Goal: Task Accomplishment & Management: Use online tool/utility

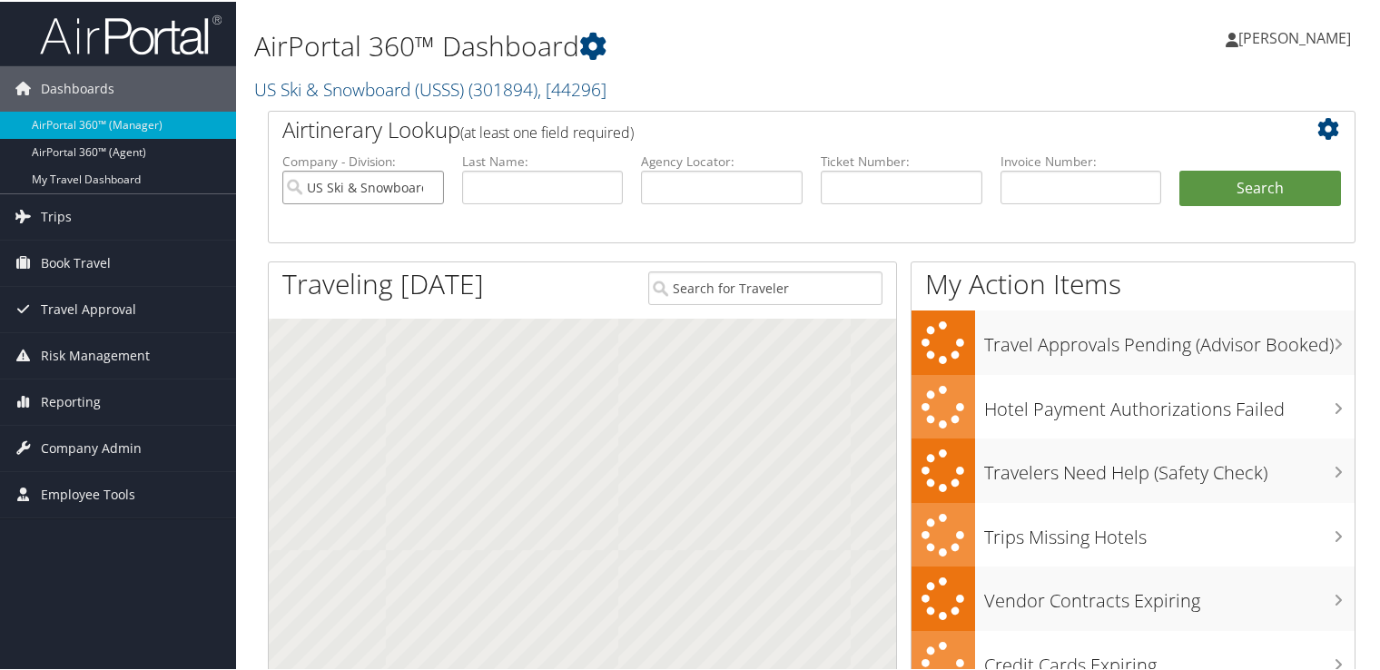
click at [431, 185] on input "US Ski & Snowboard (USSS)" at bounding box center [363, 186] width 162 height 34
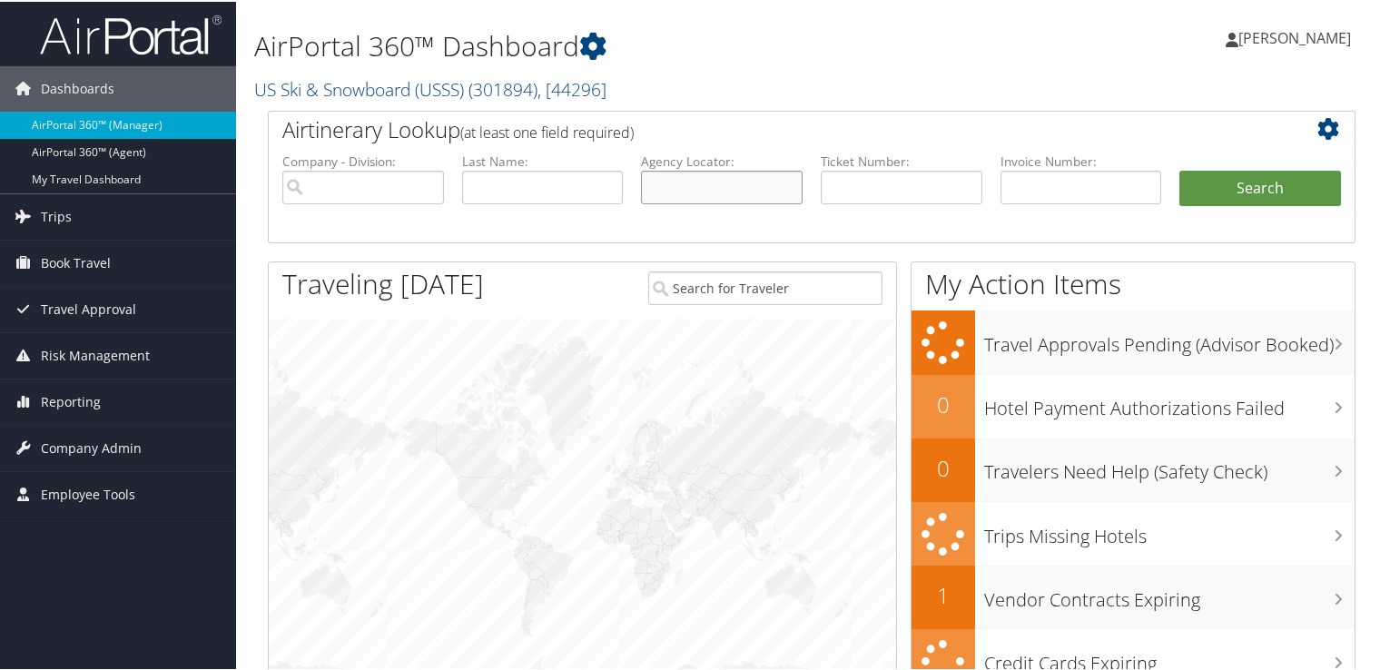
click at [751, 185] on input "text" at bounding box center [722, 186] width 162 height 34
paste input "DBF7H9"
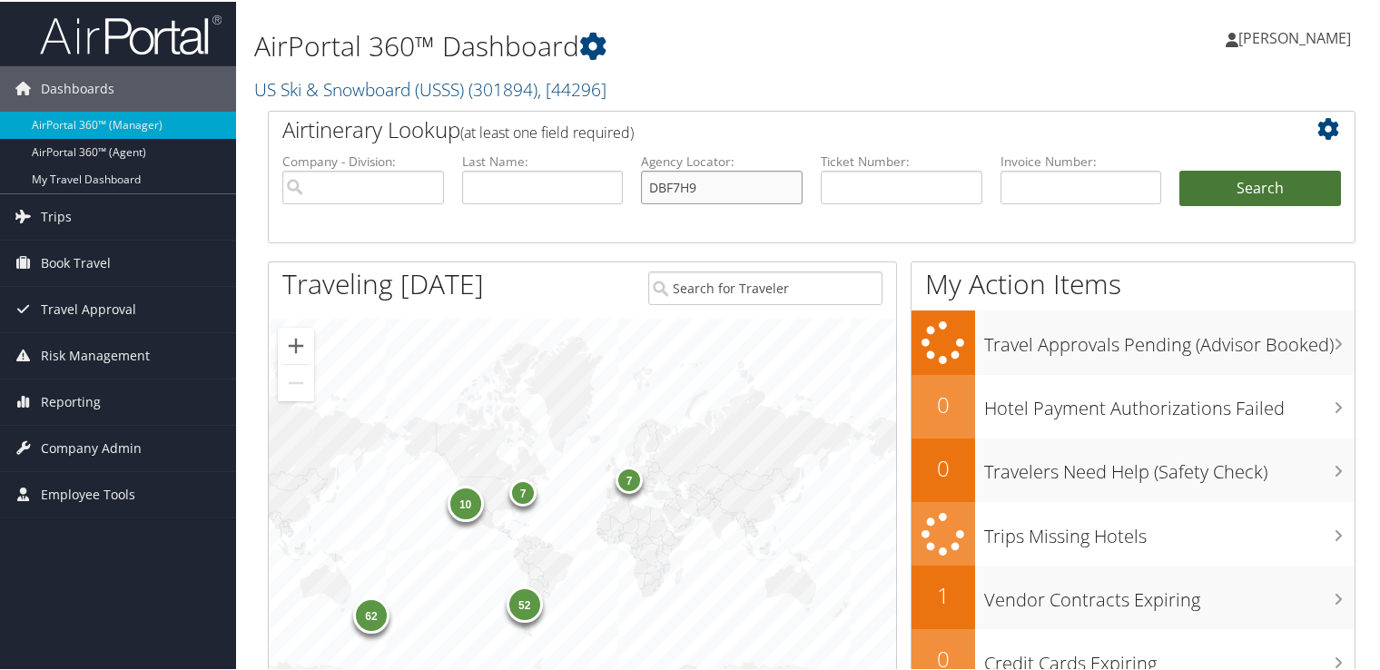
type input "DBF7H9"
click at [1221, 169] on button "Search" at bounding box center [1261, 187] width 162 height 36
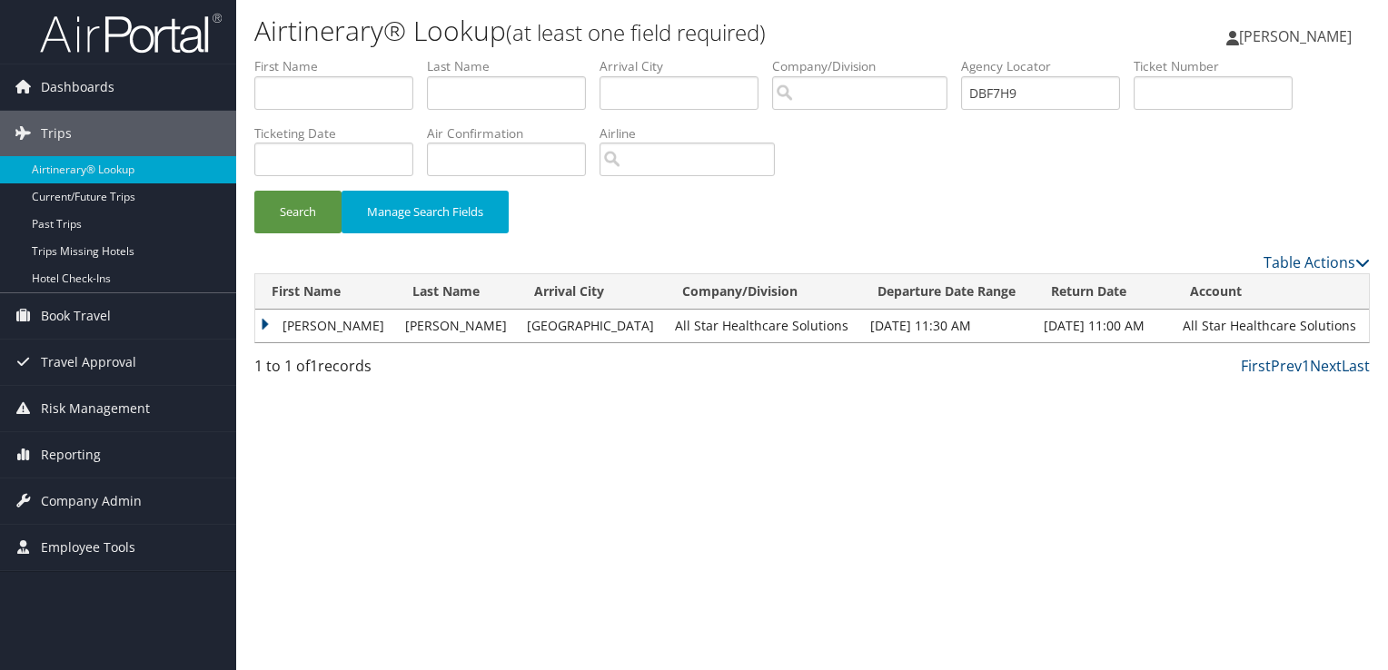
click at [309, 322] on td "HAMID" at bounding box center [325, 326] width 141 height 33
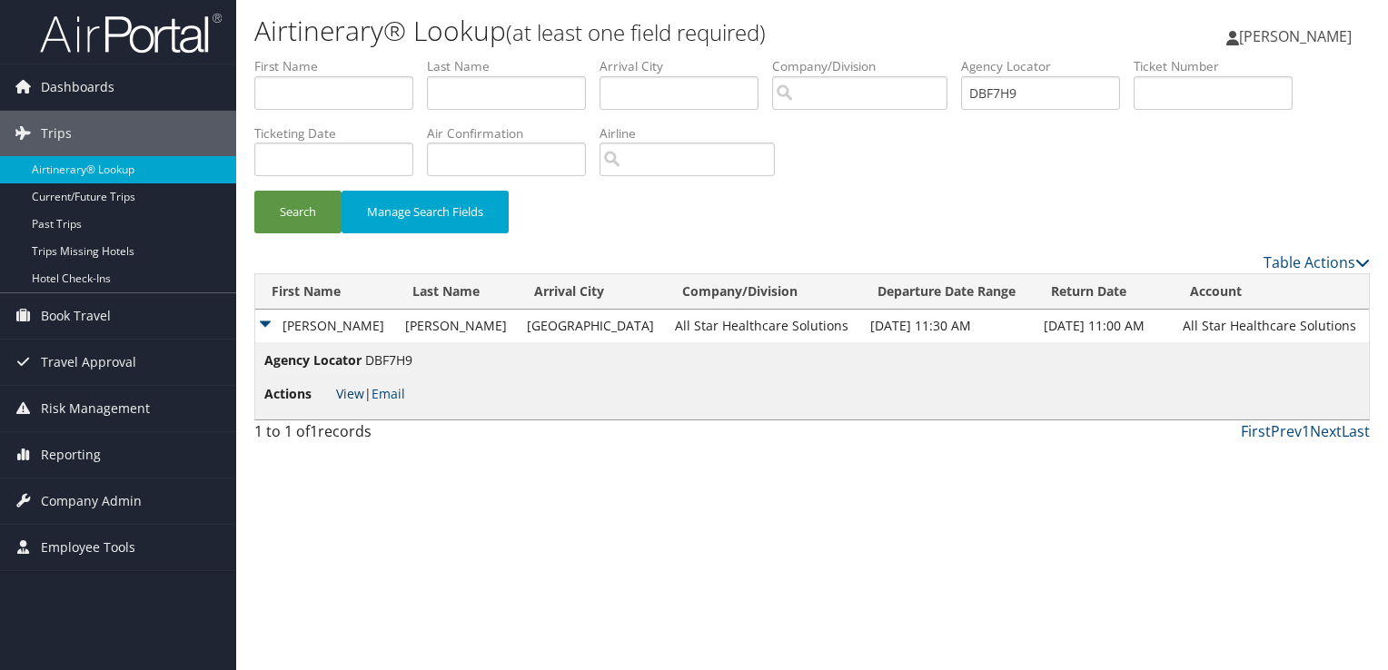
click at [351, 388] on link "View" at bounding box center [350, 393] width 28 height 17
click at [387, 394] on link "Email" at bounding box center [388, 393] width 34 height 17
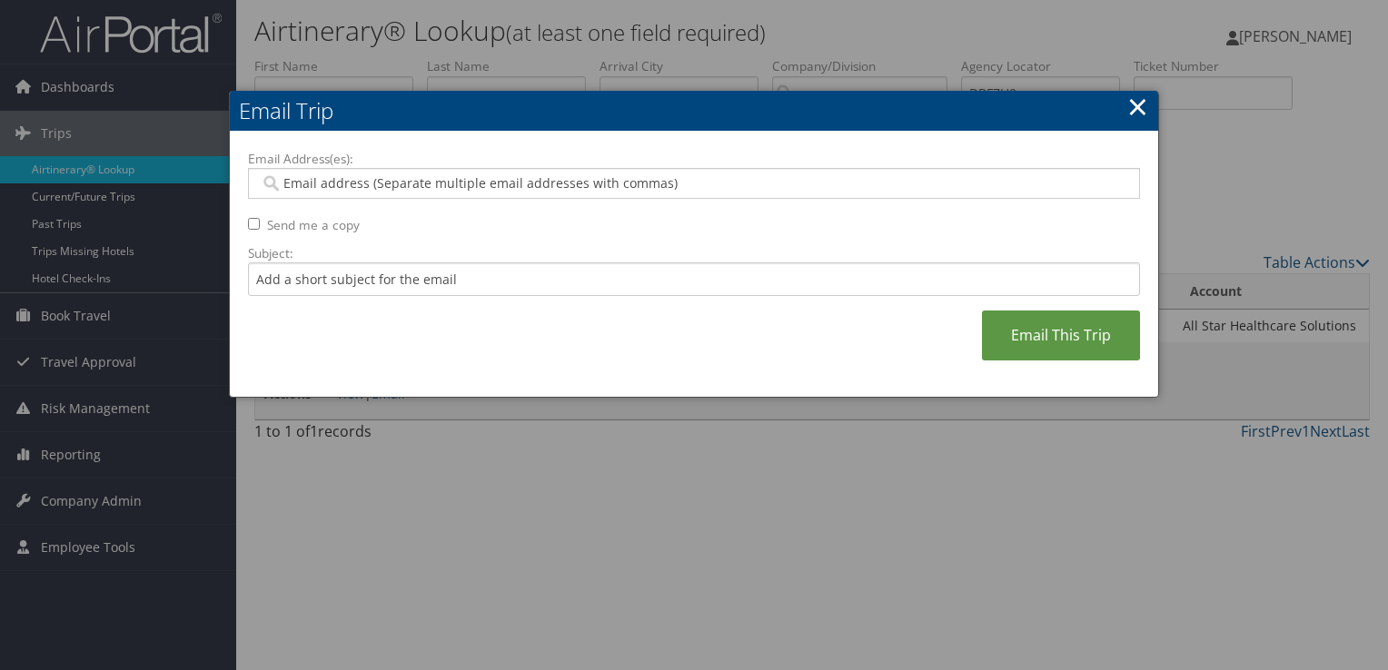
click at [458, 183] on input "Email Address(es):" at bounding box center [694, 183] width 868 height 18
paste input "travel@asrlocums.com"
type input "travel@asrlocums.com"
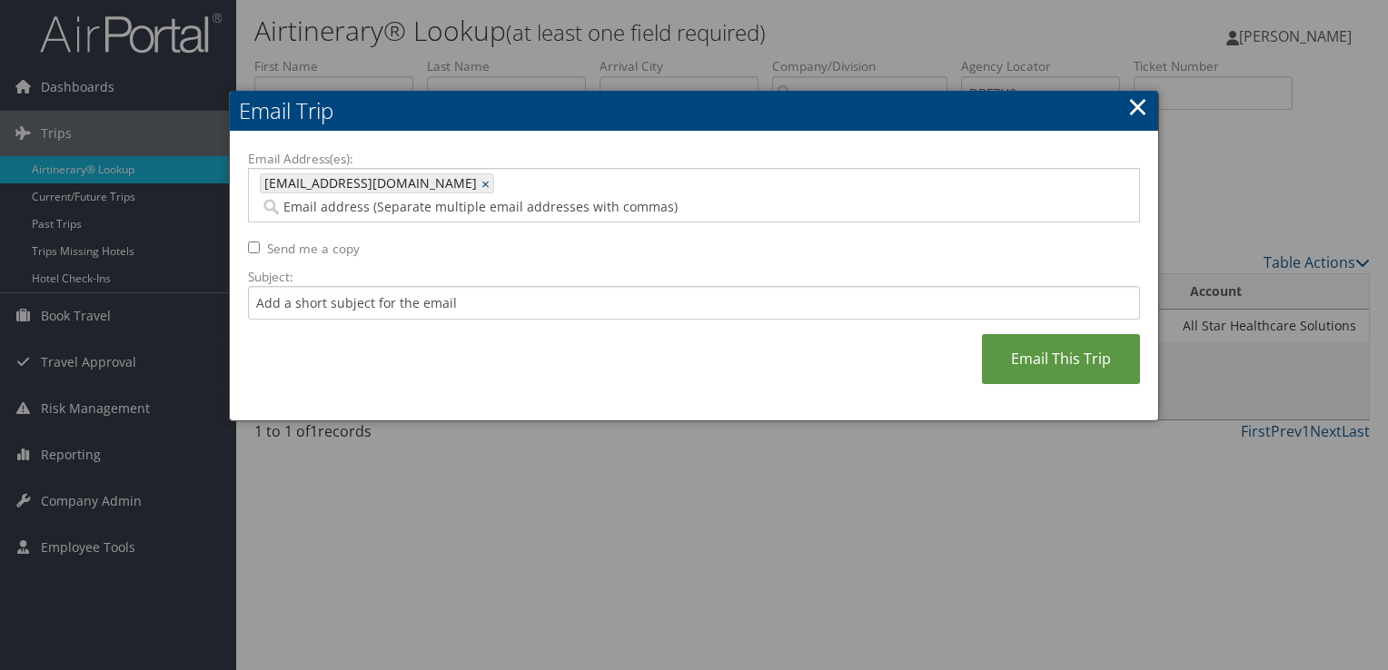
click at [549, 165] on label "Email Address(es):" at bounding box center [694, 159] width 892 height 18
click at [549, 198] on input "Email Address(es):" at bounding box center [613, 207] width 707 height 18
type input "u"
click at [470, 286] on input "Subject:" at bounding box center [694, 303] width 892 height 34
click at [559, 286] on input "United Flight Confirmation September 04 -07" at bounding box center [694, 303] width 892 height 34
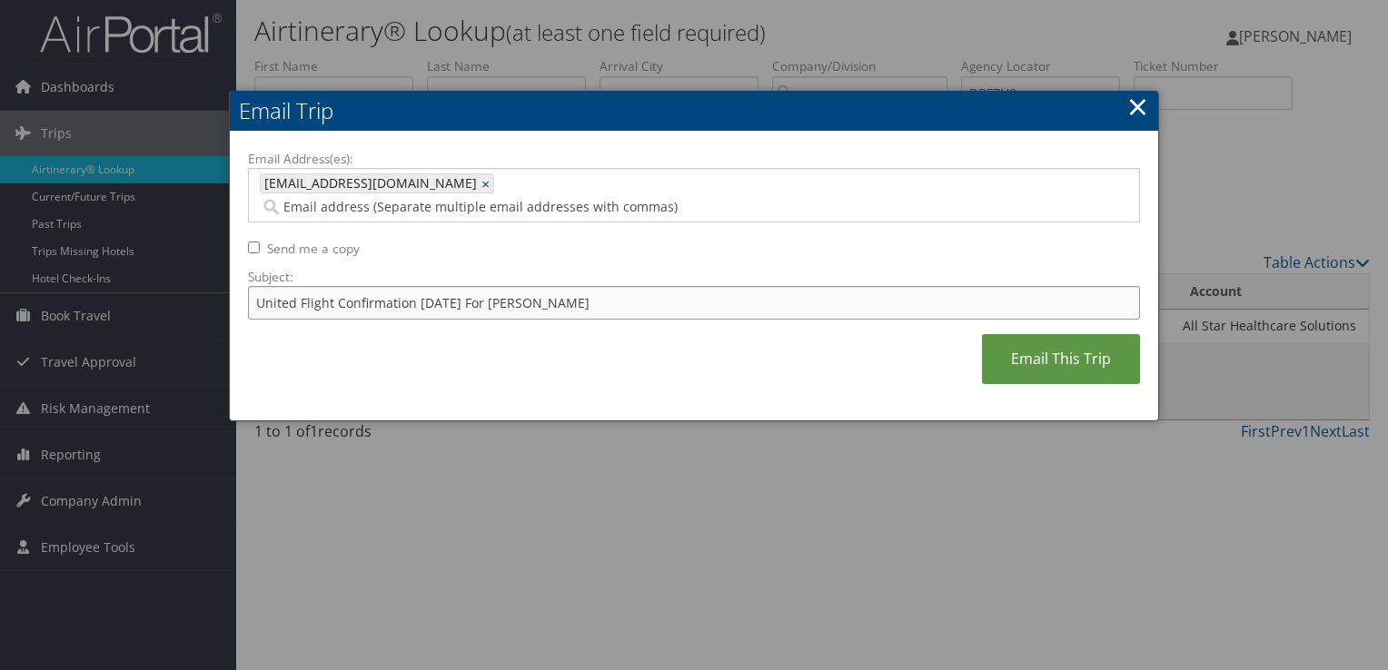
click at [529, 286] on input "United Flight Confirmation September 08 For Hamid" at bounding box center [694, 303] width 892 height 34
type input "United Flight Confirmation September 08 For Hamid"
click at [1052, 343] on link "Email This Trip" at bounding box center [1061, 359] width 158 height 50
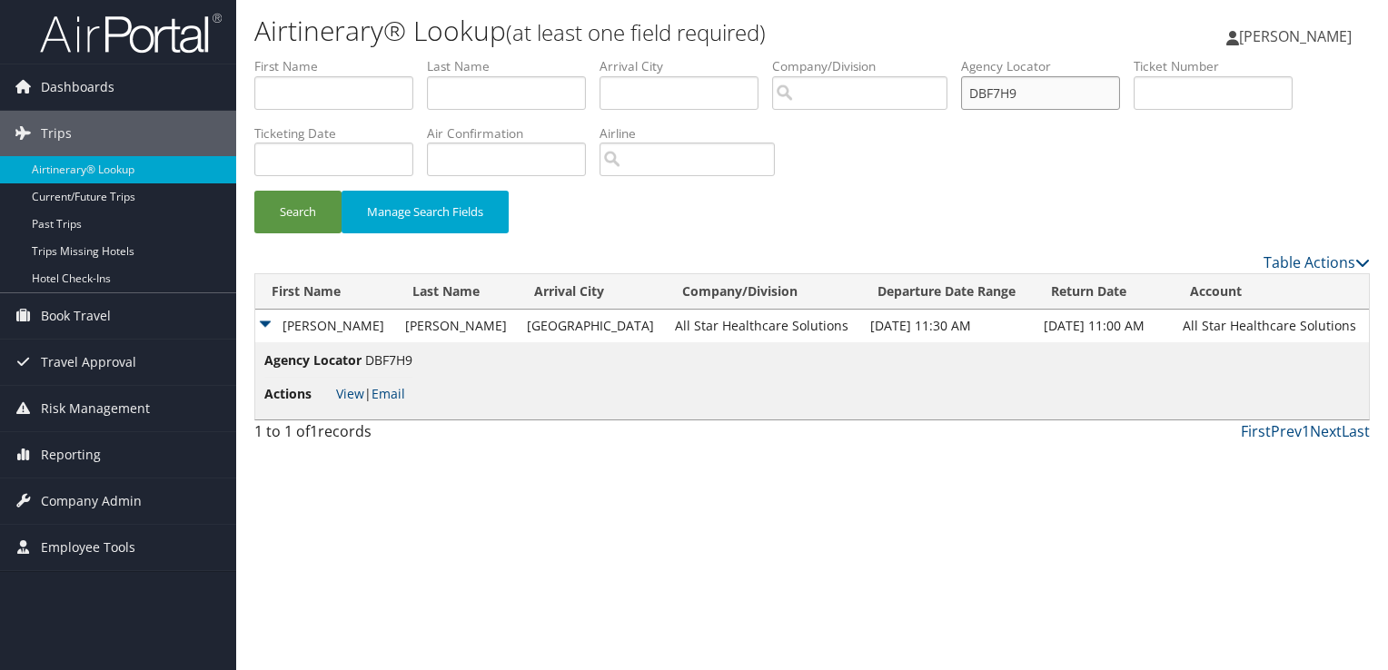
drag, startPoint x: 1043, startPoint y: 100, endPoint x: 905, endPoint y: 103, distance: 138.1
click at [905, 57] on ul "First Name Last Name Departure City Arrival City Company/Division Airport/City …" at bounding box center [811, 57] width 1115 height 0
paste input "JLZ"
type input "DBFJLZ"
click at [293, 213] on button "Search" at bounding box center [297, 212] width 87 height 43
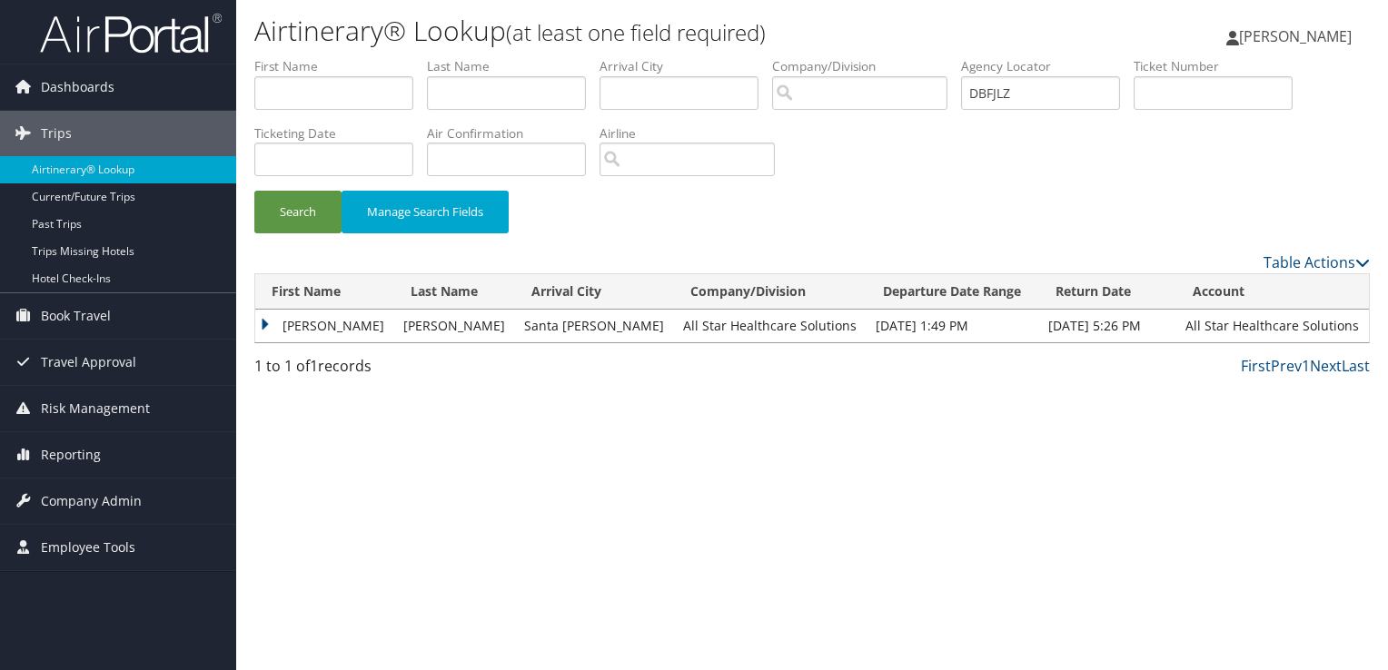
click at [292, 312] on td "HAMID" at bounding box center [324, 326] width 139 height 33
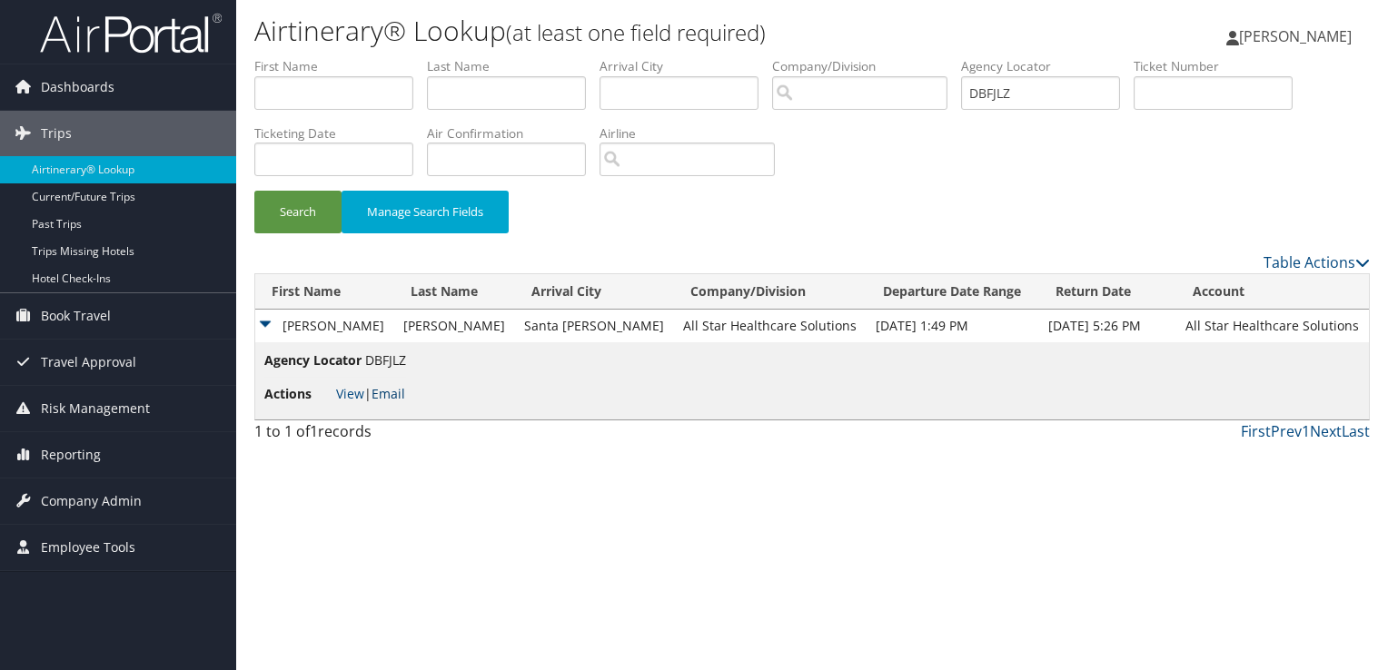
click at [403, 394] on link "Email" at bounding box center [388, 393] width 34 height 17
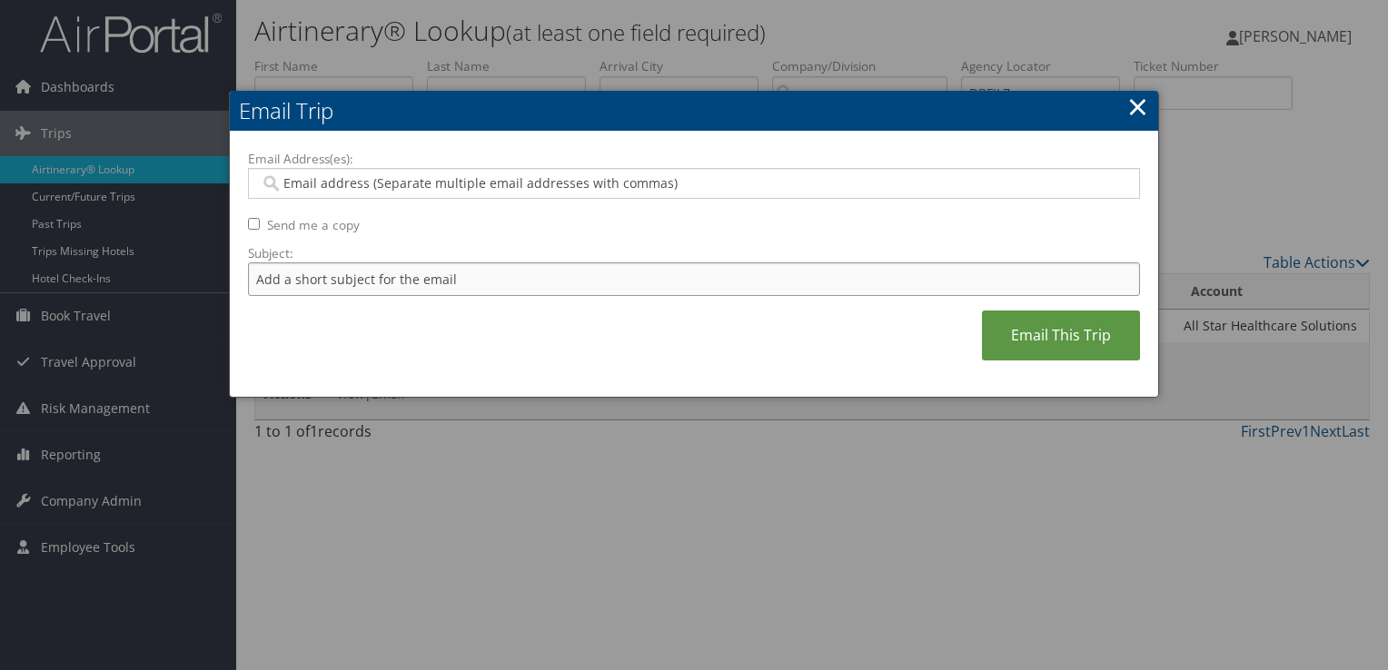
click at [351, 286] on input "Subject:" at bounding box center [694, 279] width 892 height 34
paste input "United Flight Confirmation September 08 For Hamid"
click at [498, 279] on input "United Flight Confirmation September 08 For Hamid" at bounding box center [694, 279] width 892 height 34
type input "United Flight Confirmation September 17 For Hamid"
click at [429, 190] on input "Email Address(es):" at bounding box center [694, 183] width 868 height 18
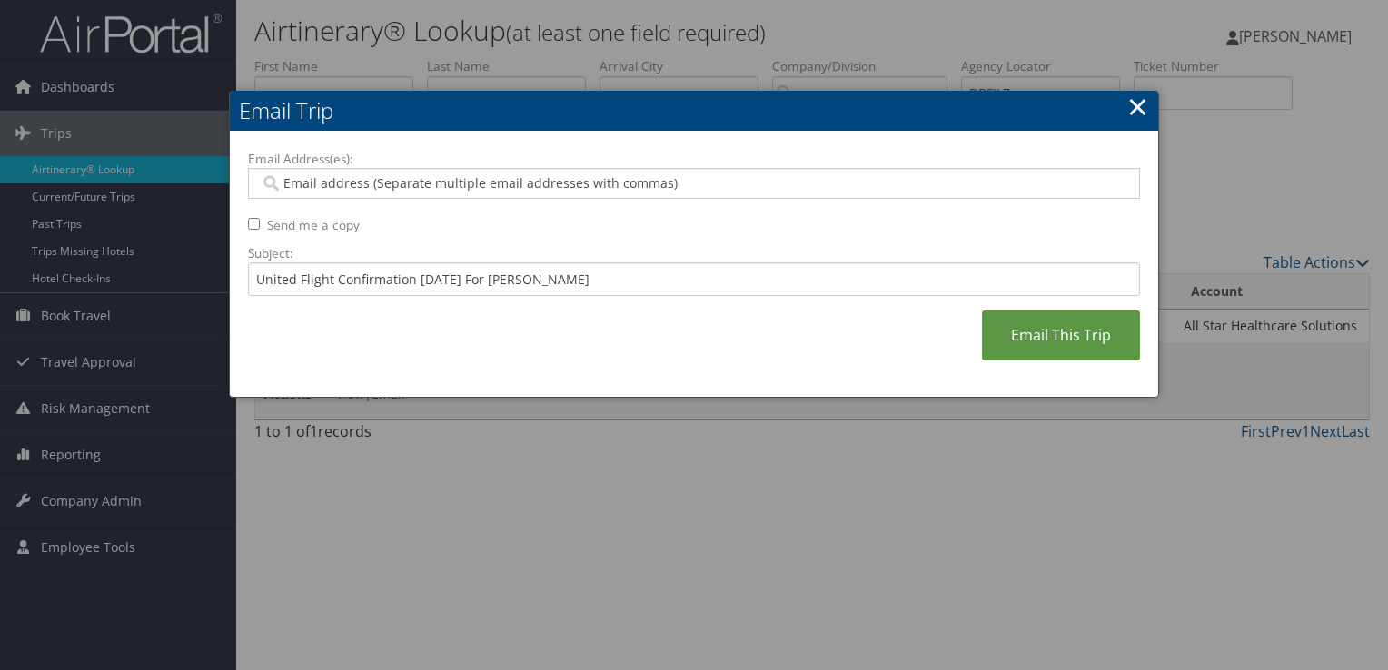
paste input "travel@asrlocums.com"
type input "travel@asrlocums.com"
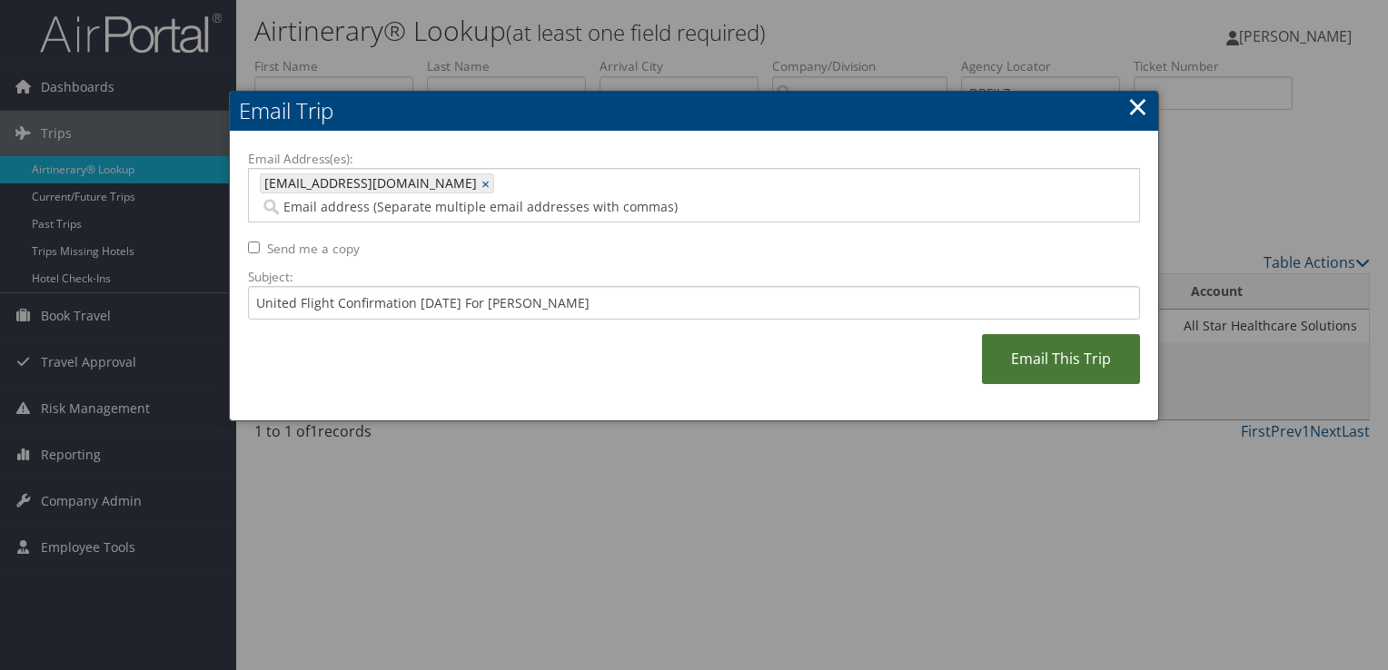
click at [1050, 334] on link "Email This Trip" at bounding box center [1061, 359] width 158 height 50
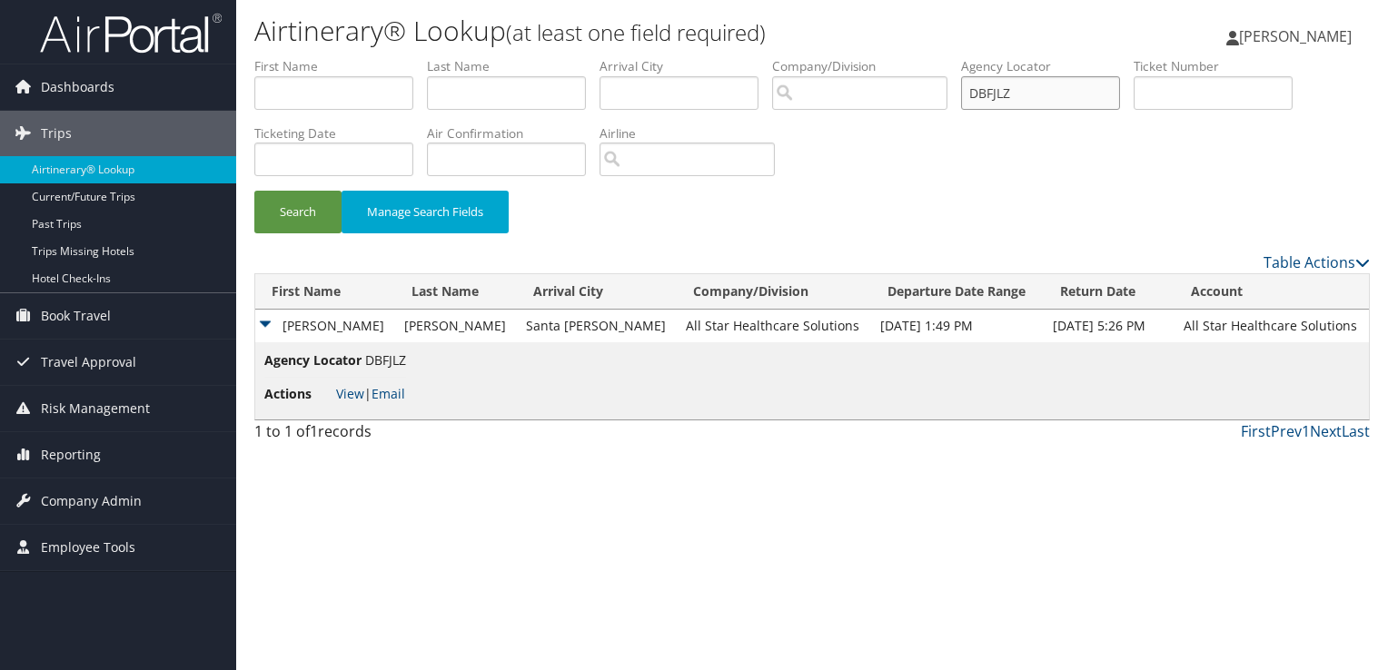
drag, startPoint x: 1007, startPoint y: 90, endPoint x: 908, endPoint y: 111, distance: 101.2
click at [914, 57] on ul "First Name Last Name Departure City Arrival City Company/Division Airport/City …" at bounding box center [811, 57] width 1115 height 0
paste input "2WMQL"
type input "D2WMQL"
click at [308, 208] on button "Search" at bounding box center [297, 212] width 87 height 43
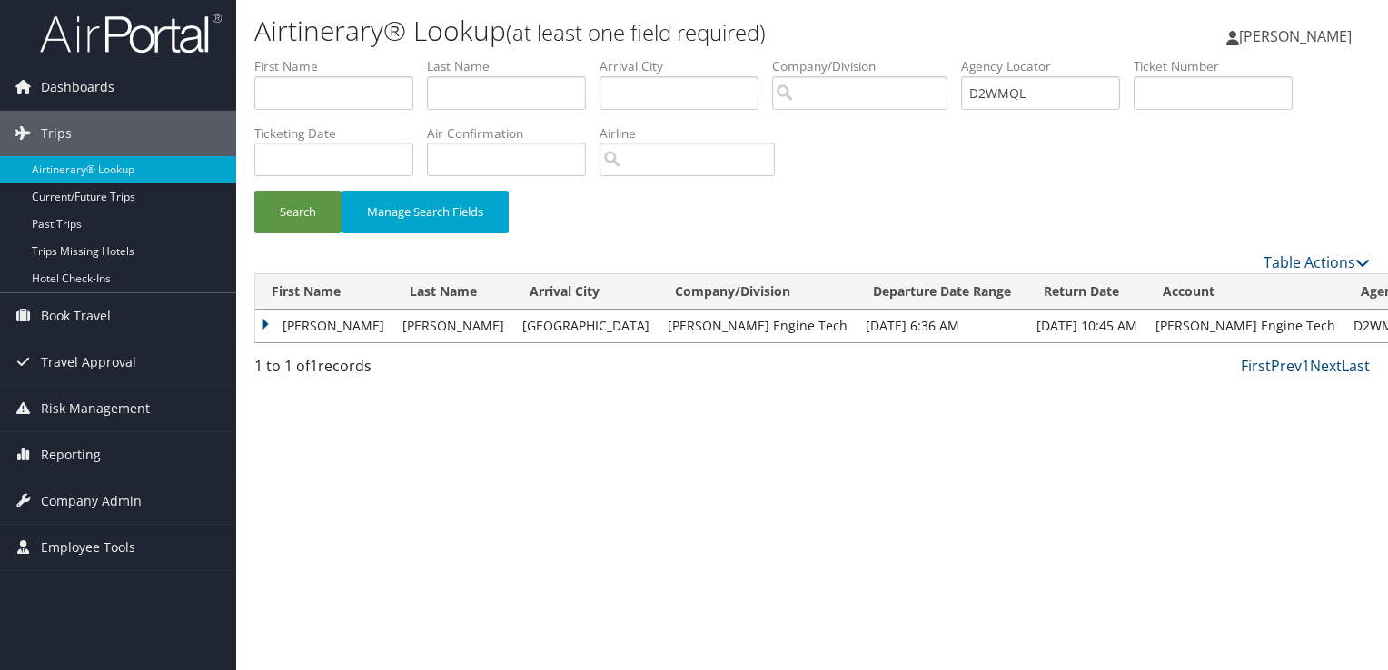
click at [341, 321] on td "RYAN WAYNE" at bounding box center [324, 326] width 138 height 33
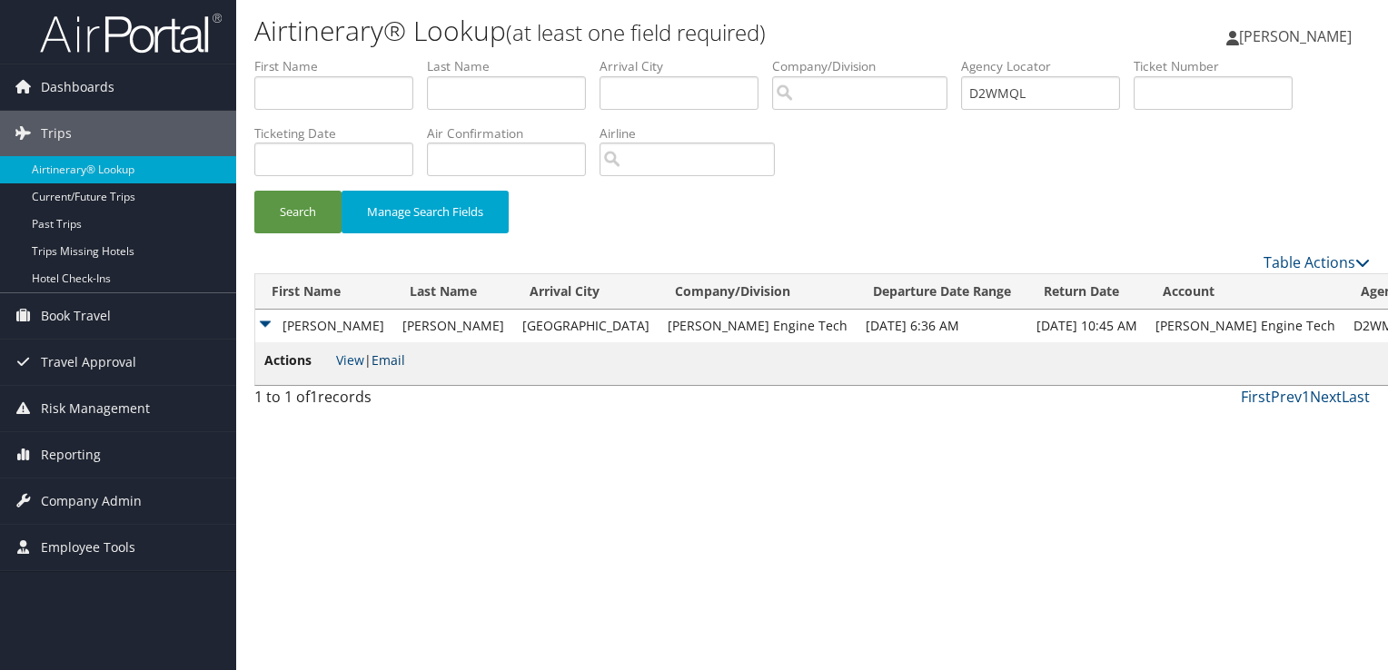
click at [403, 364] on link "Email" at bounding box center [388, 359] width 34 height 17
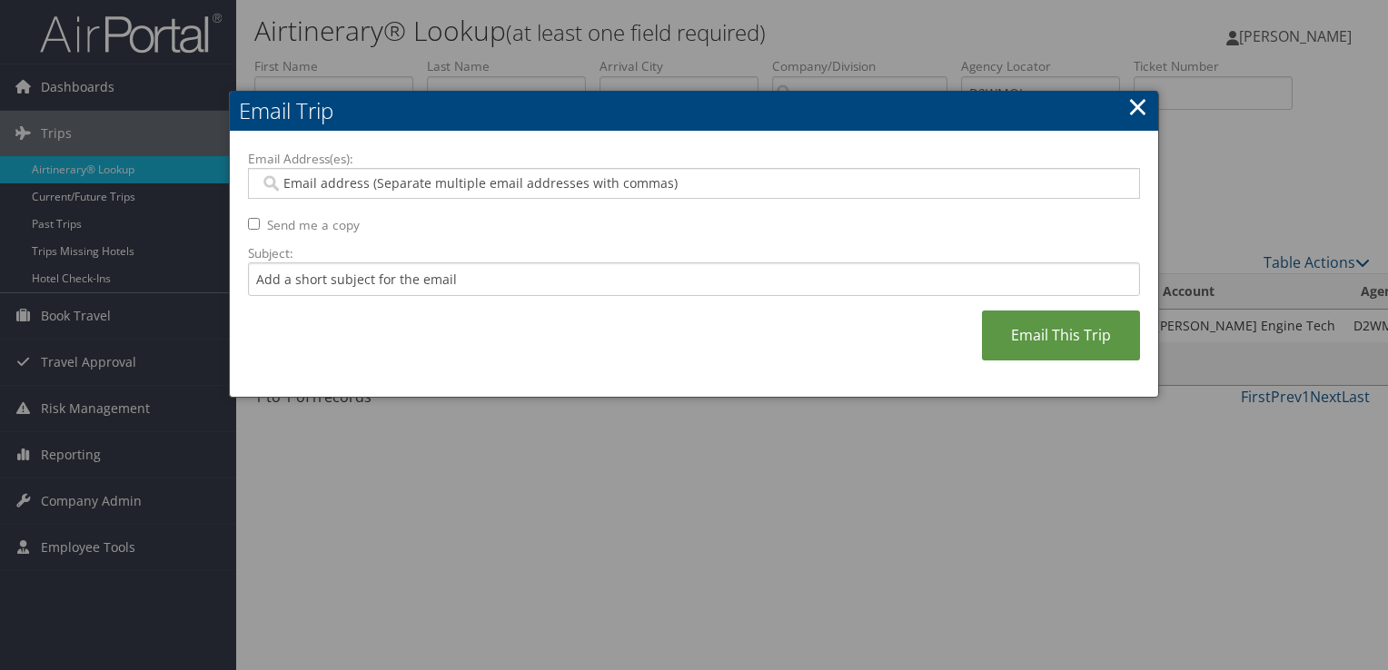
click at [395, 187] on input "Email Address(es):" at bounding box center [694, 183] width 868 height 18
paste input "RJOHNSON@HARTZELL.AERO"
type input "RJOHNSON@HARTZELL.AERO"
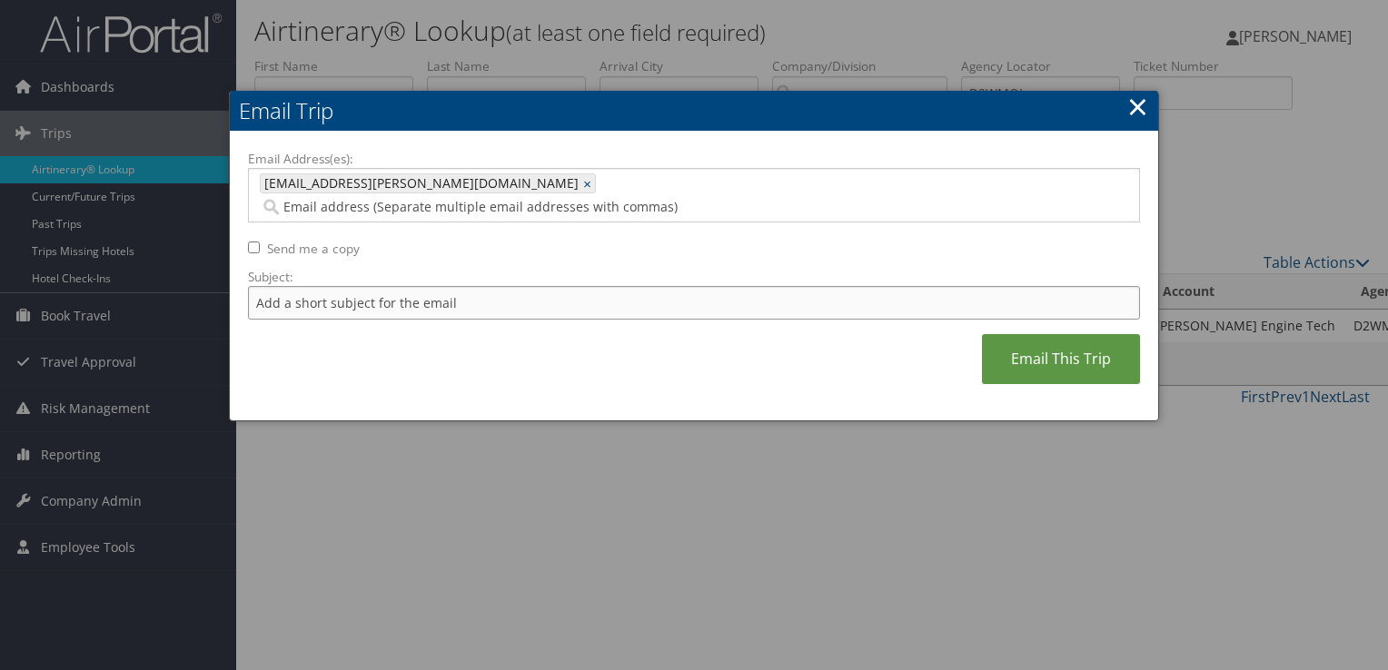
click at [385, 286] on input "Subject:" at bounding box center [694, 303] width 892 height 34
type input "t"
click at [478, 286] on input "Travel Confirmation October 02 - 03 for Nathan Merriman" at bounding box center [694, 303] width 892 height 34
type input "Travel Confirmation American Air"
click at [1065, 334] on link "Email This Trip" at bounding box center [1061, 359] width 158 height 50
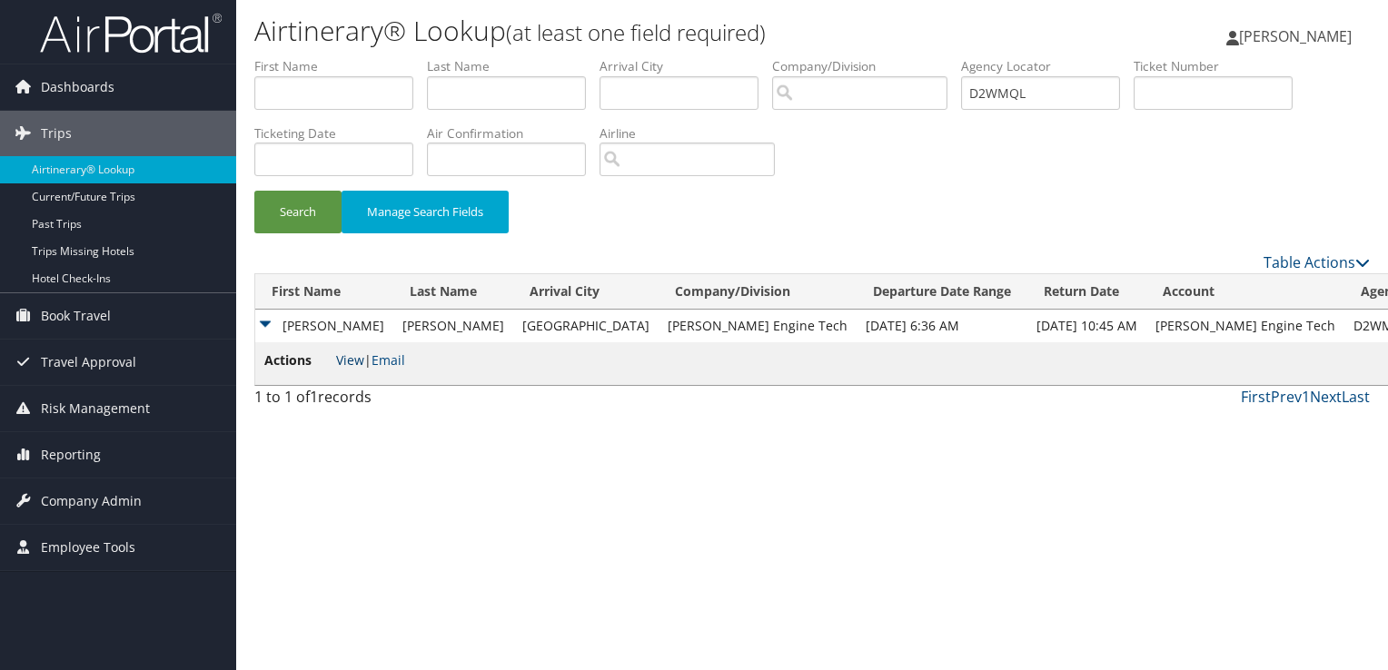
click at [356, 357] on link "View" at bounding box center [350, 359] width 28 height 17
drag, startPoint x: 926, startPoint y: 82, endPoint x: 828, endPoint y: 103, distance: 100.3
click at [828, 57] on ul "First Name Last Name Departure City Arrival City Company/Division Airport/City …" at bounding box center [811, 57] width 1115 height 0
paste input "BFDB"
type input "DBFDBL"
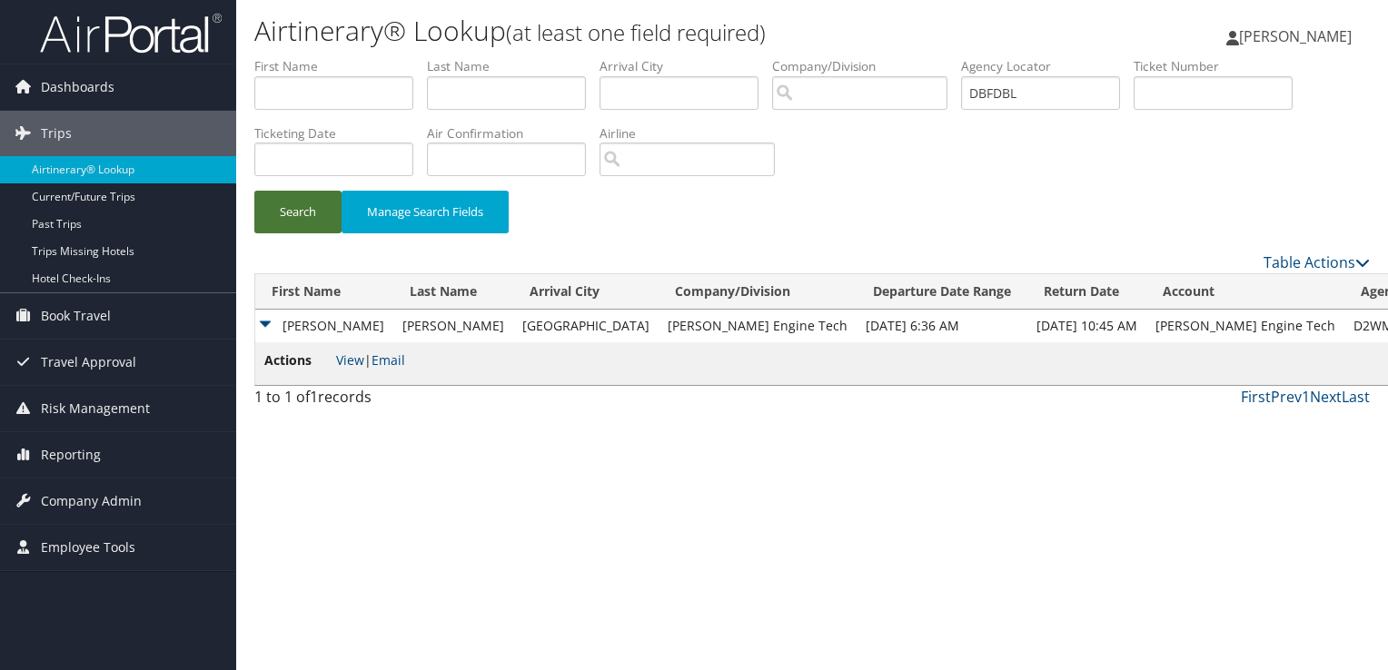
click at [285, 209] on button "Search" at bounding box center [297, 212] width 87 height 43
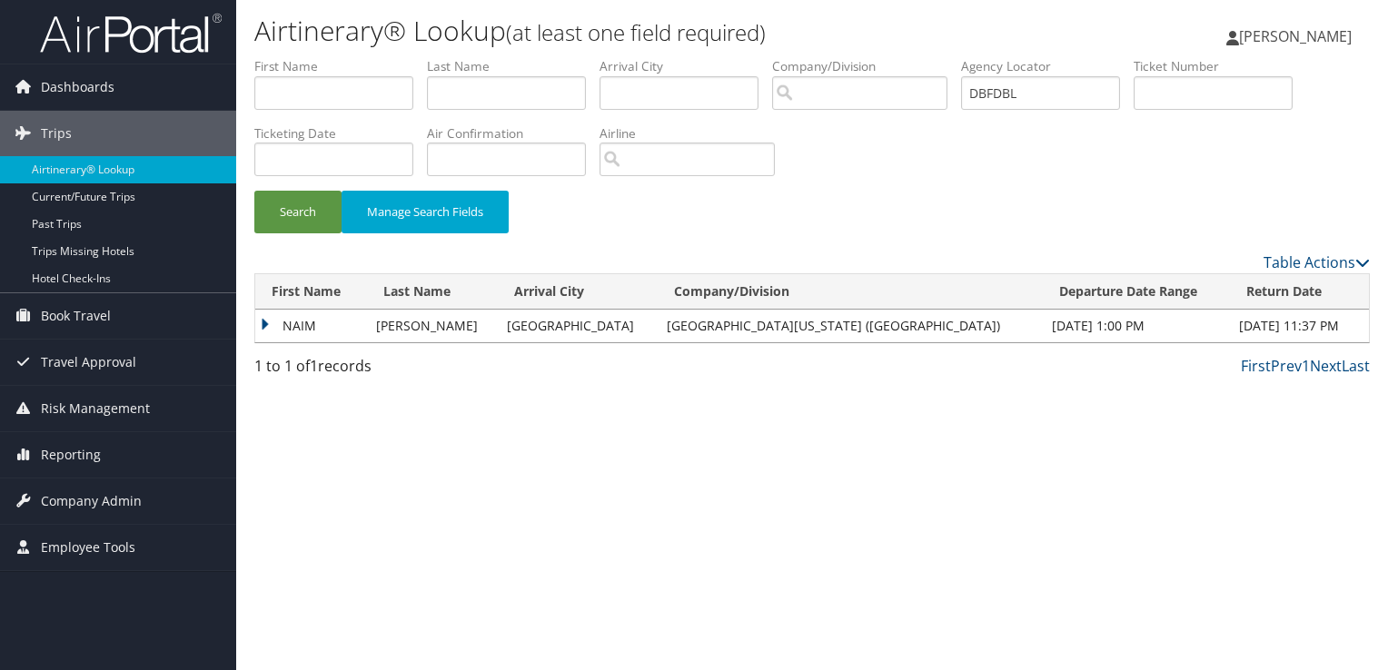
click at [353, 318] on td "NAIM" at bounding box center [311, 326] width 112 height 33
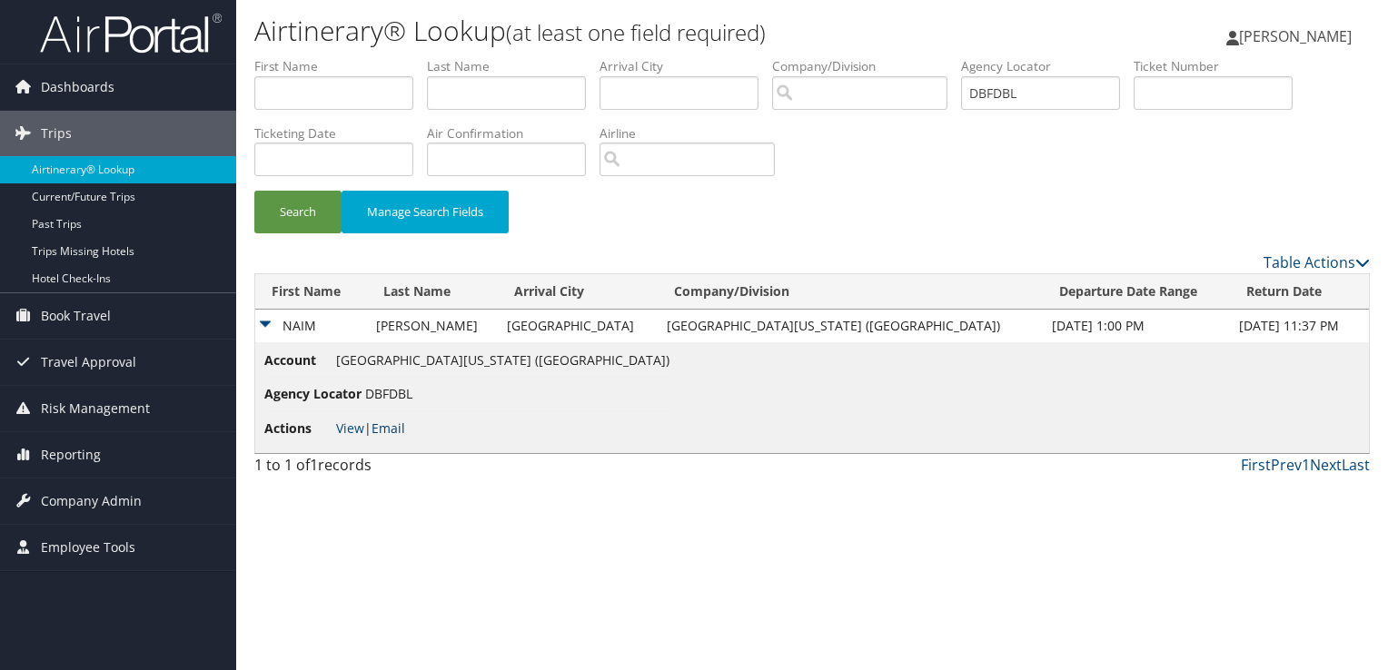
click at [392, 426] on link "Email" at bounding box center [388, 428] width 34 height 17
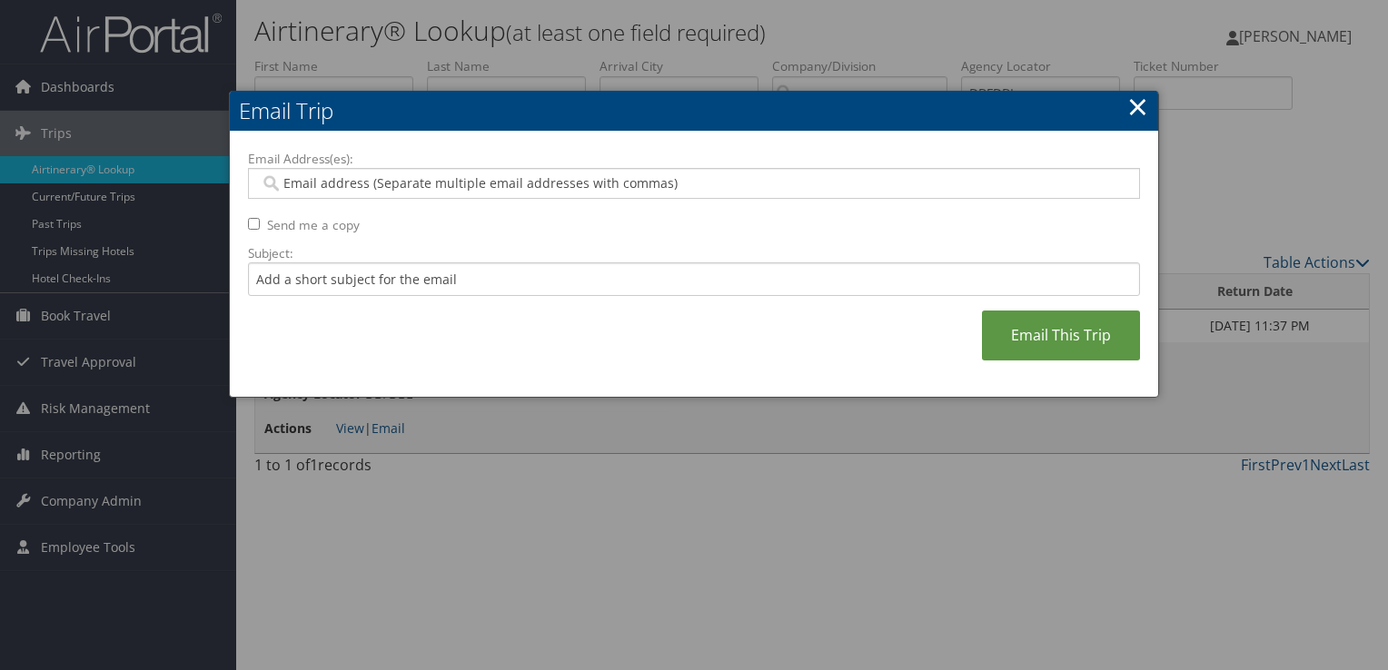
click at [402, 188] on input "Email Address(es):" at bounding box center [694, 183] width 868 height 18
paste input "NAIM.ALKHOURI@GMAIL.COM"
type input "NAIM.ALKHOURI@GMAIL.COM"
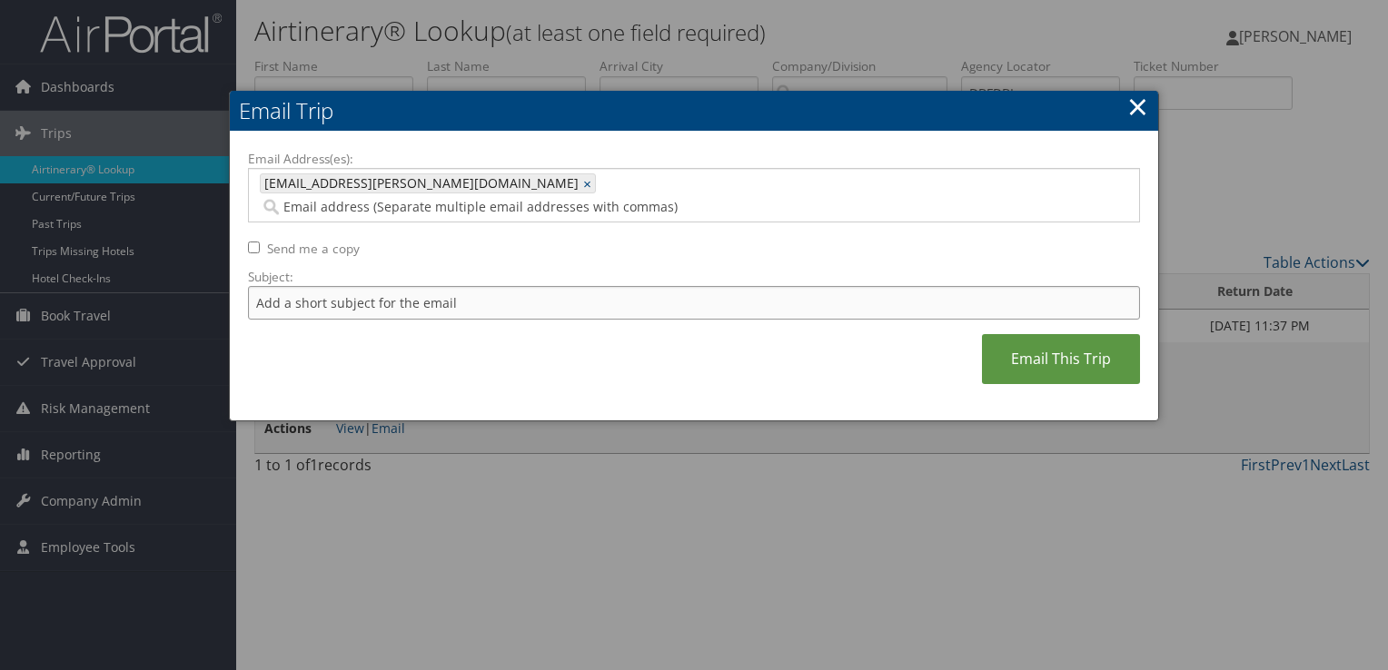
click at [385, 286] on input "Subject:" at bounding box center [694, 303] width 892 height 34
click at [567, 286] on input "American Flight Confirmation September 04" at bounding box center [694, 303] width 892 height 34
type input "American Flight Confirmation September 13 for Naim Alkhouri"
click at [1064, 341] on link "Email This Trip" at bounding box center [1061, 359] width 158 height 50
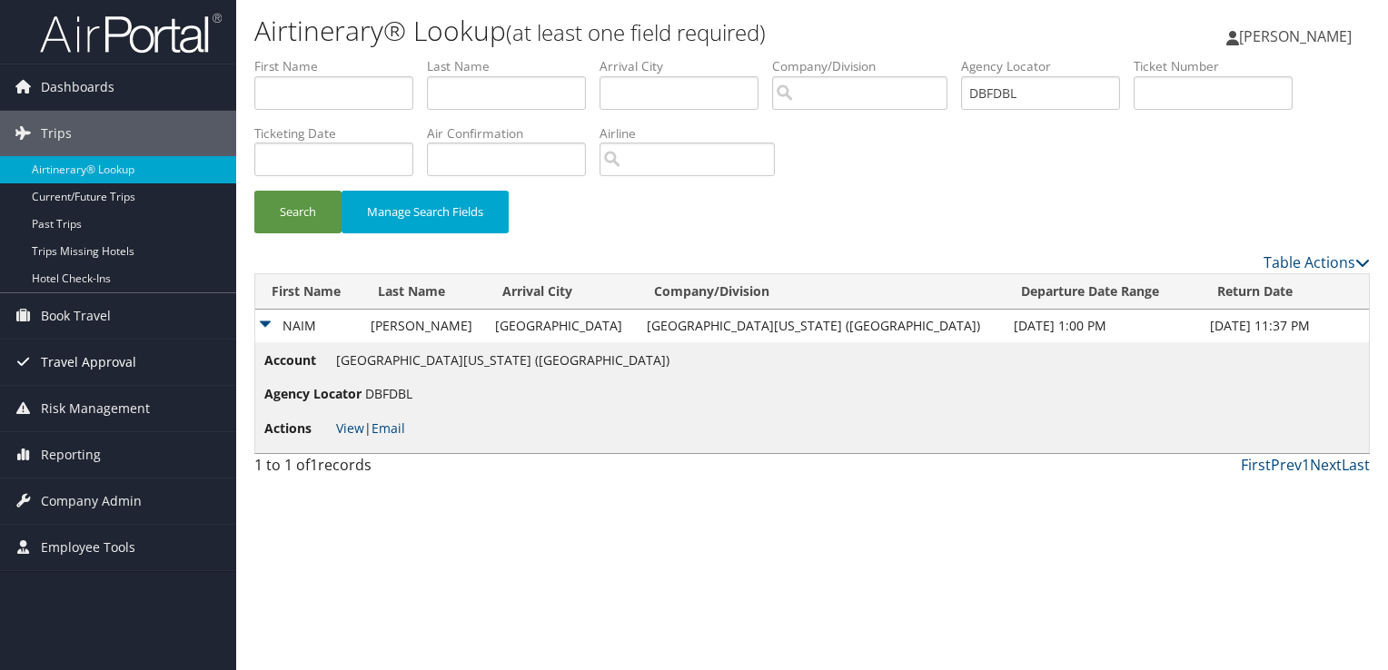
click at [105, 358] on span "Travel Approval" at bounding box center [88, 362] width 95 height 45
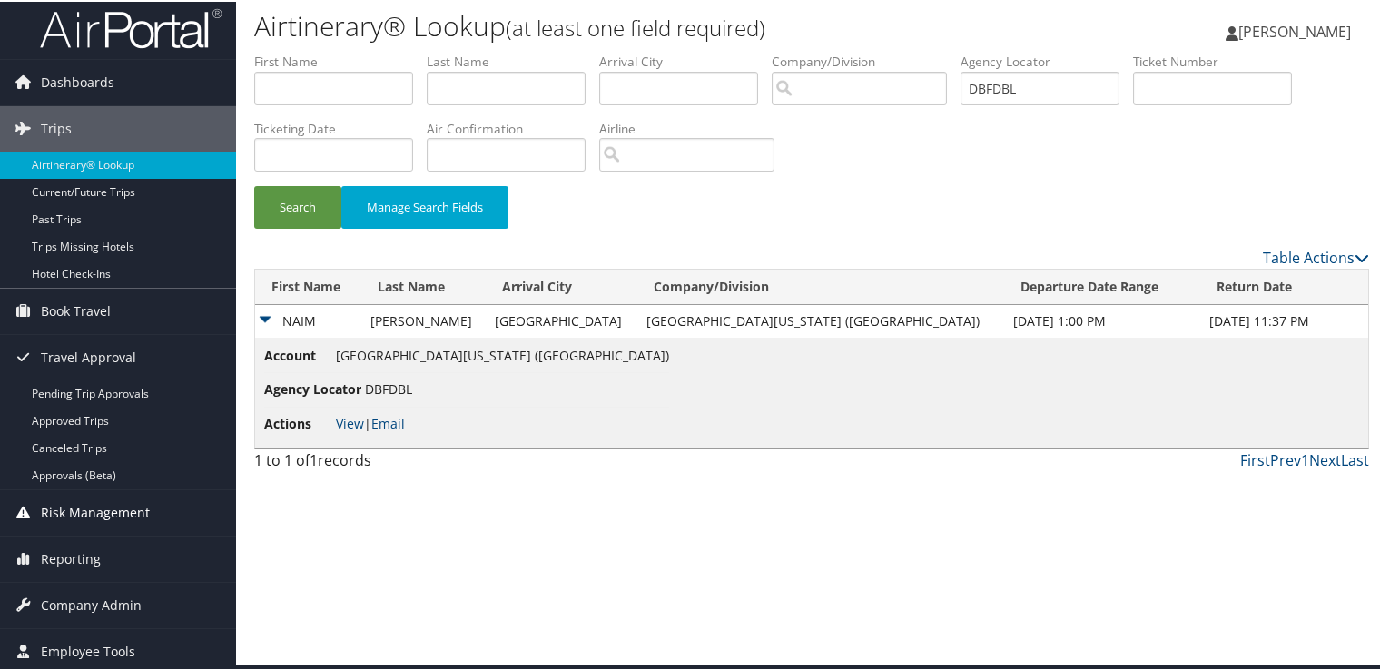
scroll to position [7, 0]
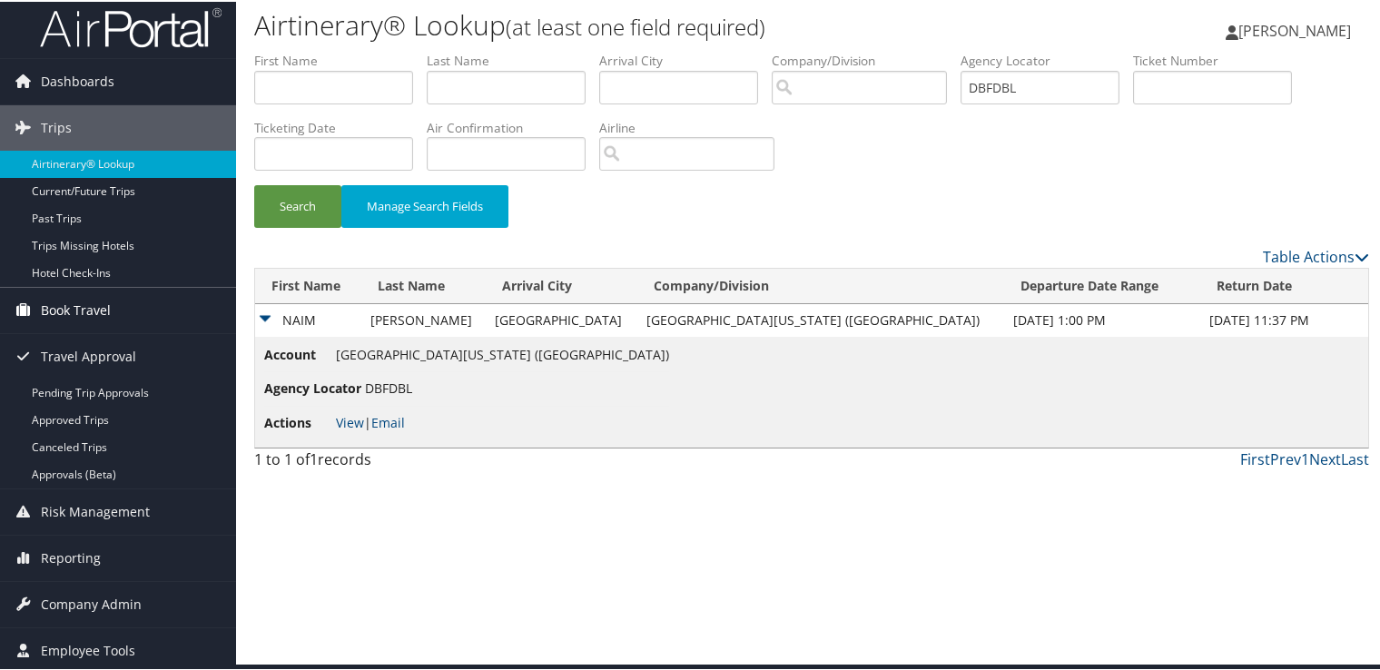
click at [106, 302] on span "Book Travel" at bounding box center [76, 308] width 70 height 45
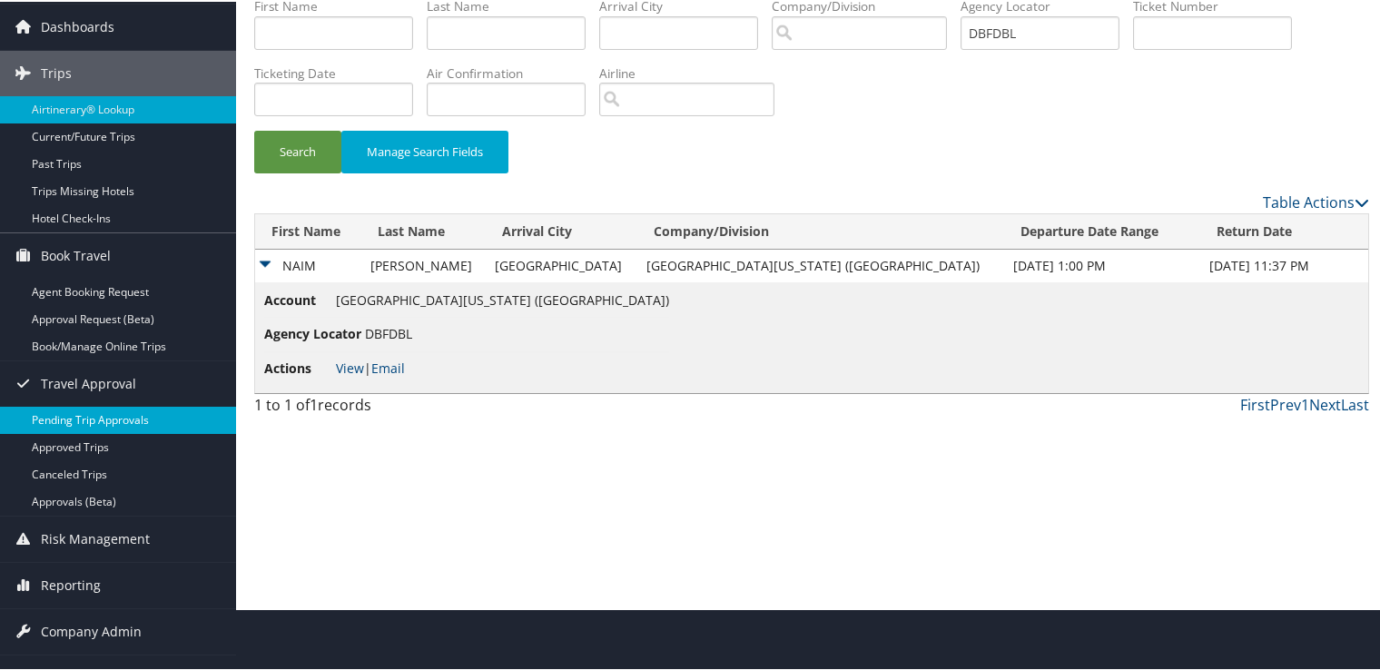
scroll to position [90, 0]
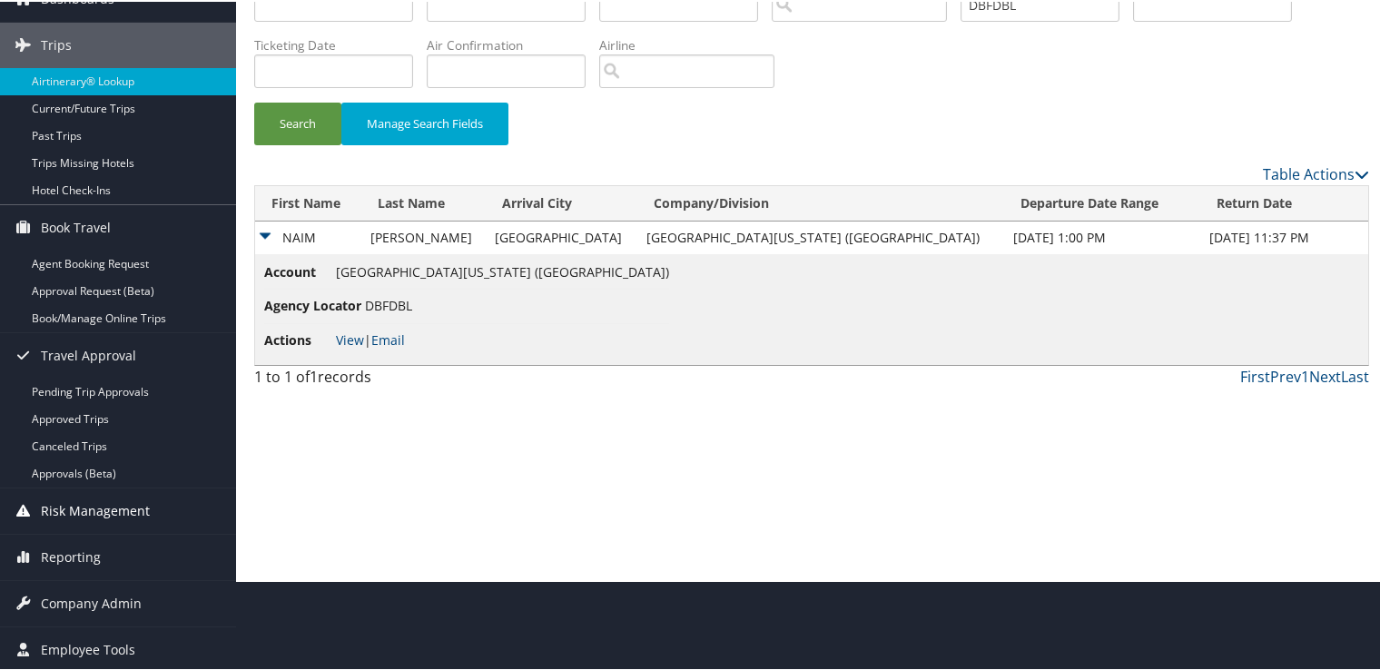
click at [105, 508] on span "Risk Management" at bounding box center [95, 509] width 109 height 45
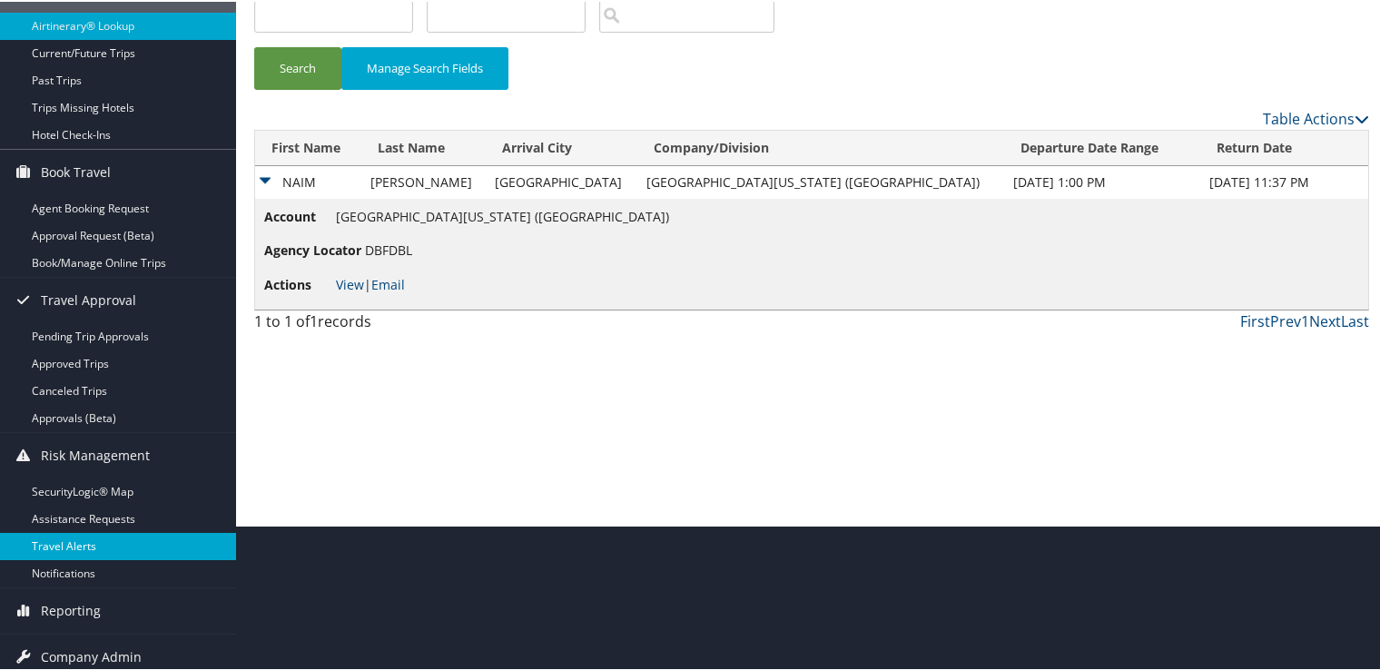
scroll to position [199, 0]
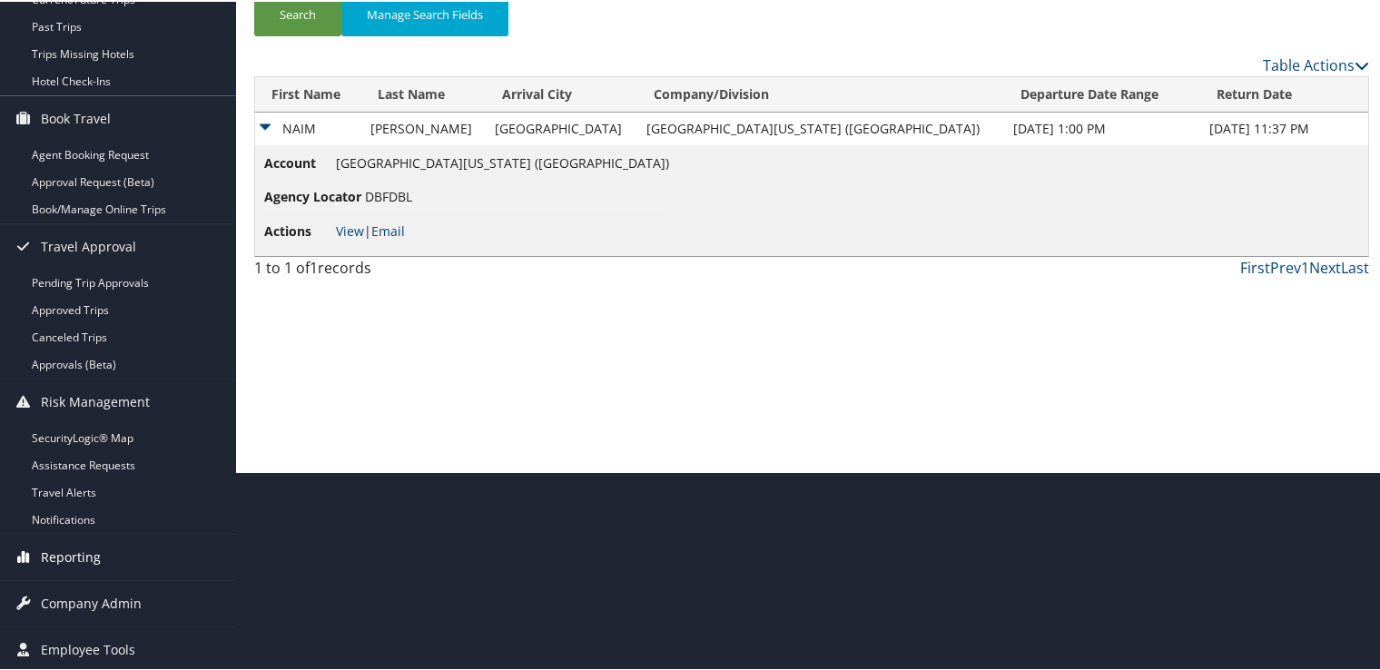
click at [98, 543] on span "Reporting" at bounding box center [71, 555] width 60 height 45
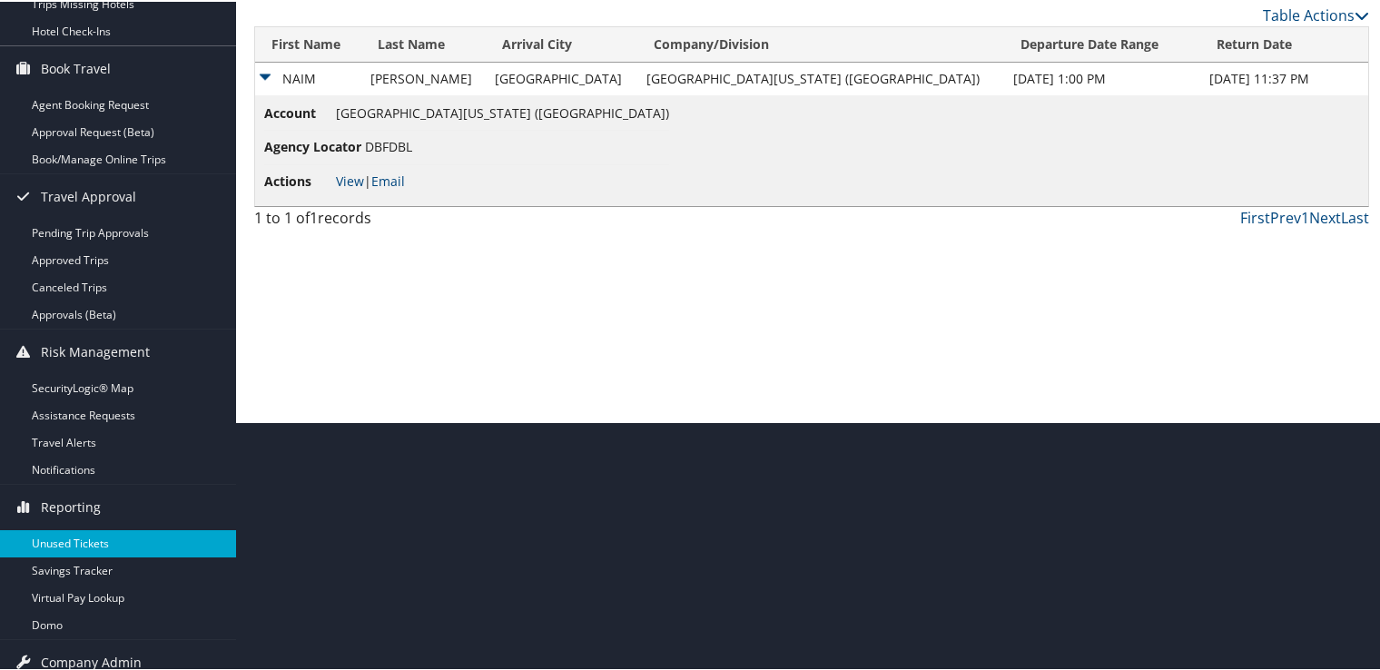
scroll to position [308, 0]
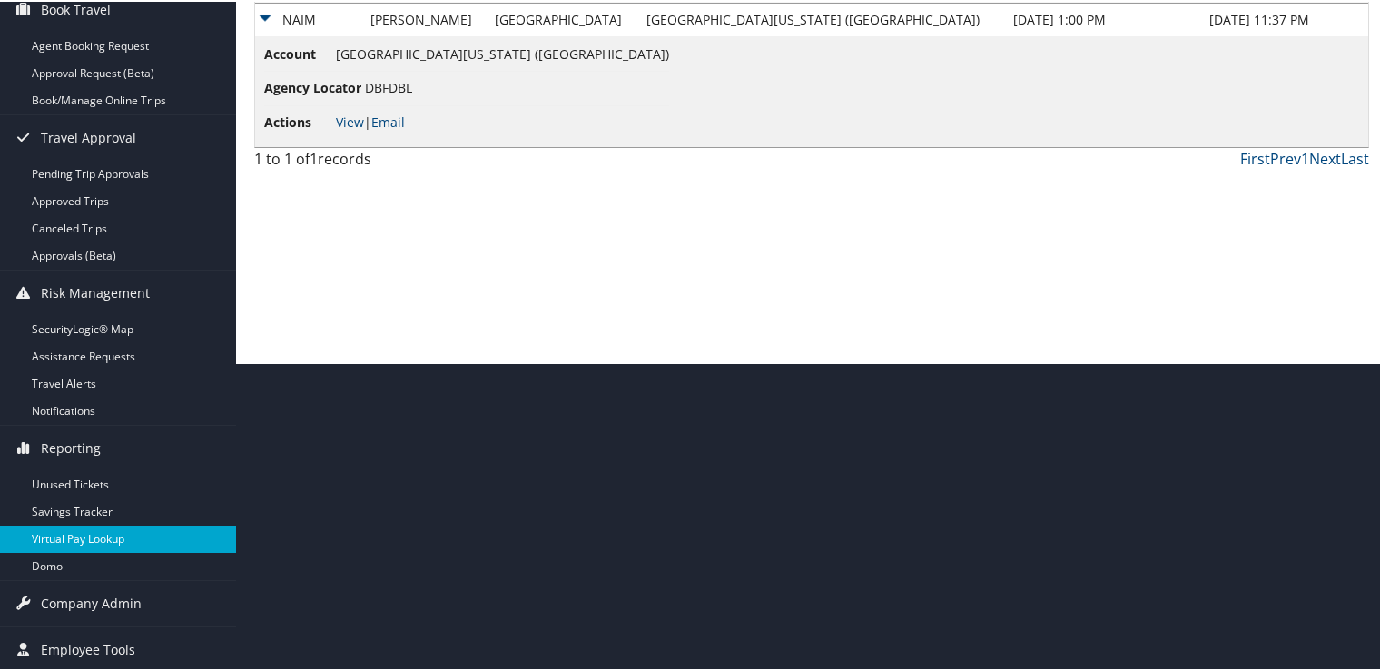
click at [94, 539] on link "Virtual Pay Lookup" at bounding box center [118, 537] width 236 height 27
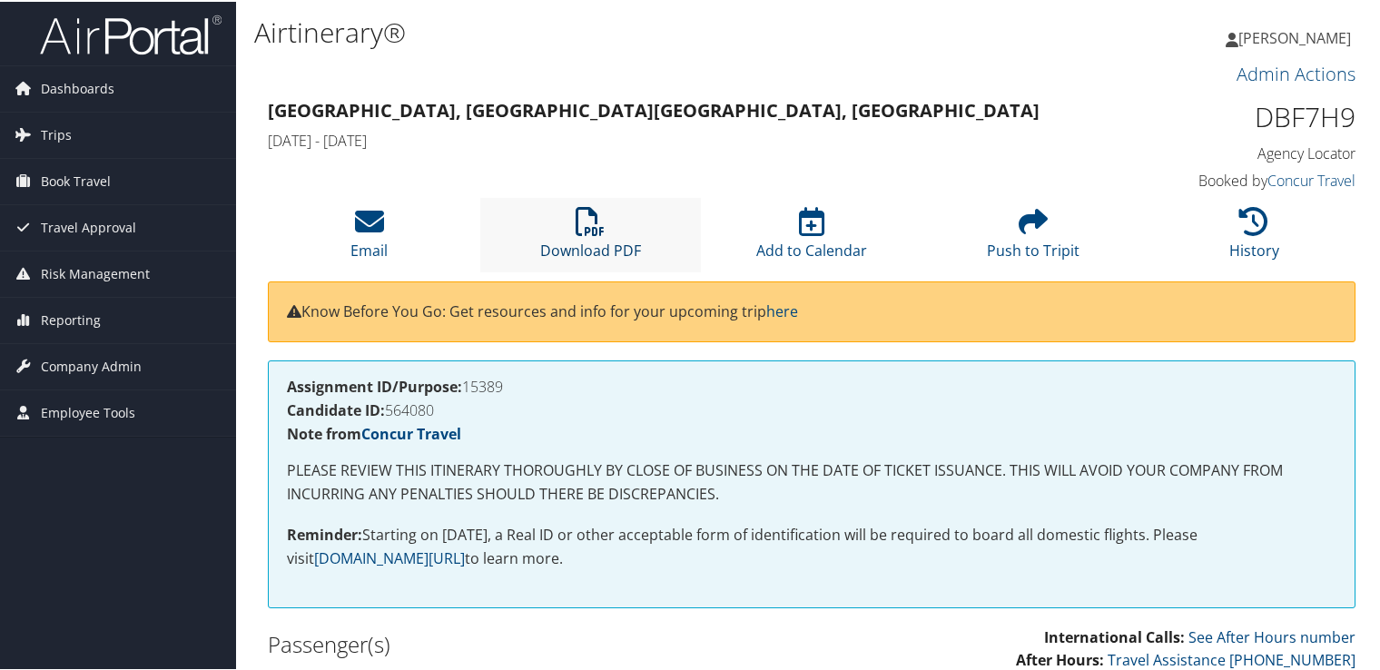
click at [592, 223] on icon at bounding box center [590, 219] width 29 height 29
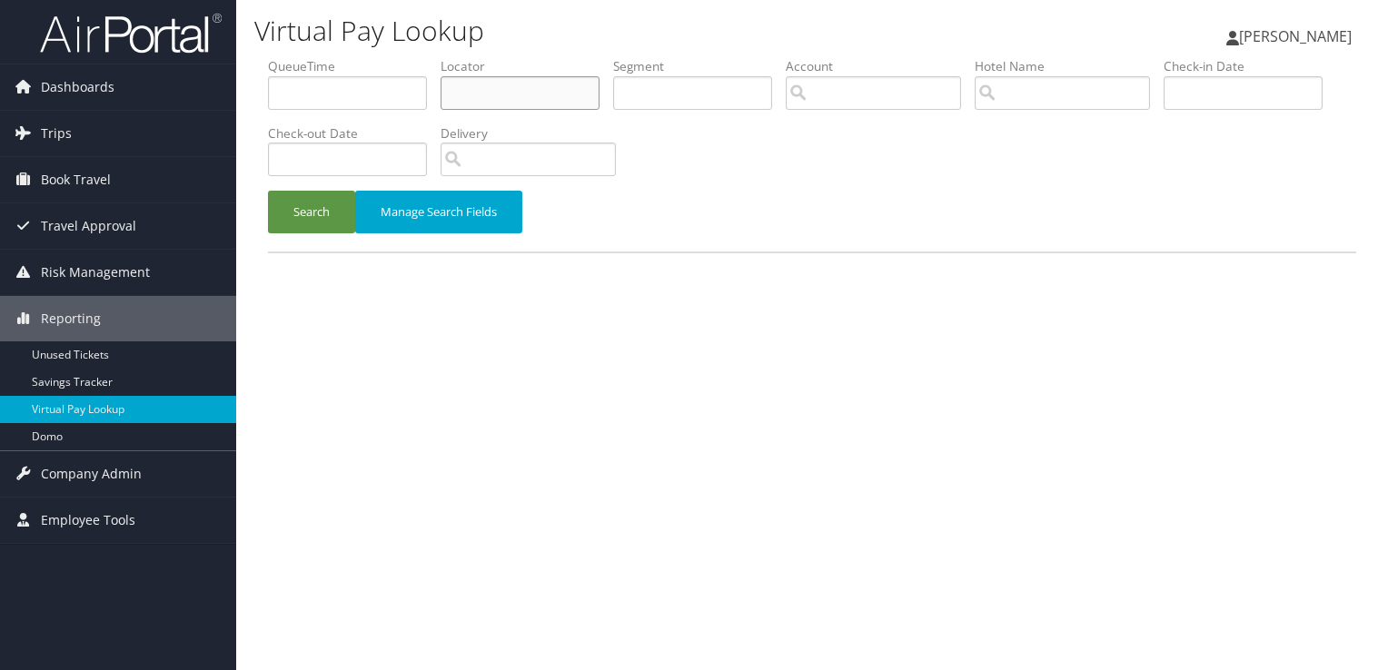
click at [487, 96] on input "text" at bounding box center [519, 93] width 159 height 34
paste input "DBDZ91"
type input "DBDZ91"
click at [311, 209] on button "Search" at bounding box center [311, 212] width 87 height 43
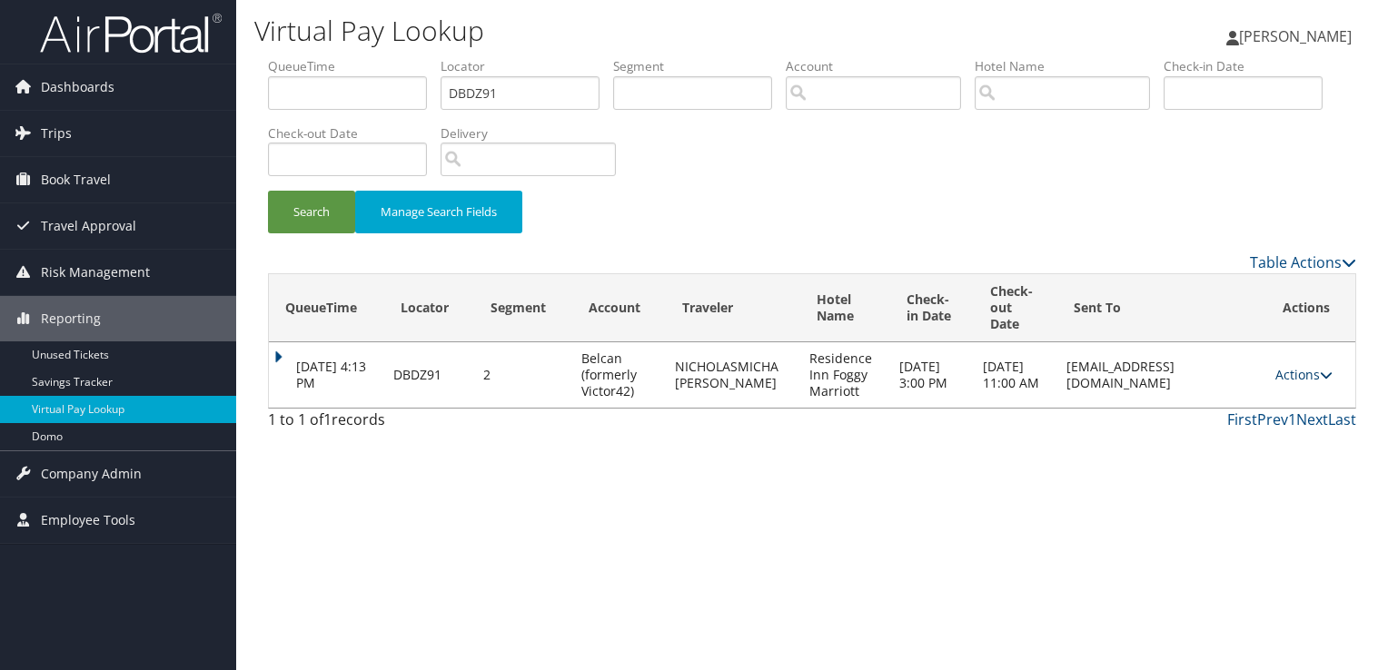
click at [1316, 387] on td "Actions Resend Logs View Itinerary" at bounding box center [1310, 374] width 89 height 65
click at [1315, 378] on link "Actions" at bounding box center [1303, 374] width 57 height 17
click at [1269, 430] on link "Logs" at bounding box center [1274, 432] width 114 height 31
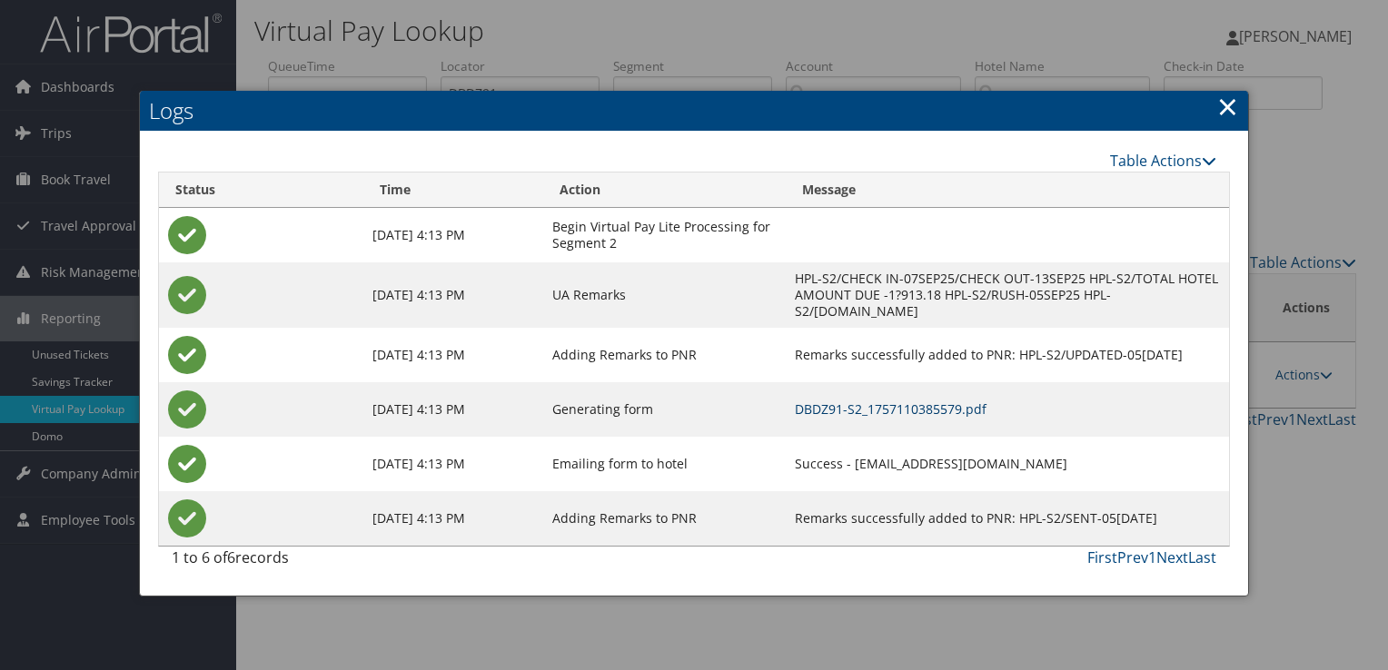
click at [796, 401] on link "DBDZ91-S2_1757110385579.pdf" at bounding box center [891, 409] width 192 height 17
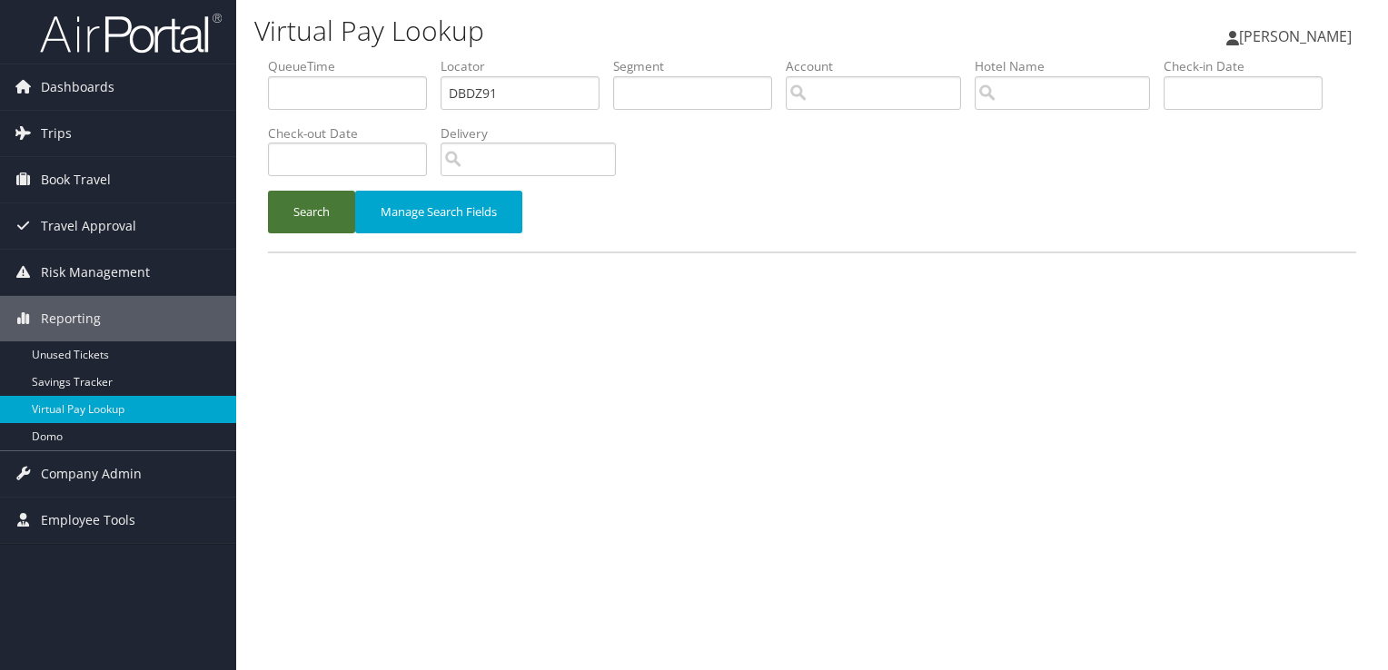
click at [329, 229] on button "Search" at bounding box center [311, 212] width 87 height 43
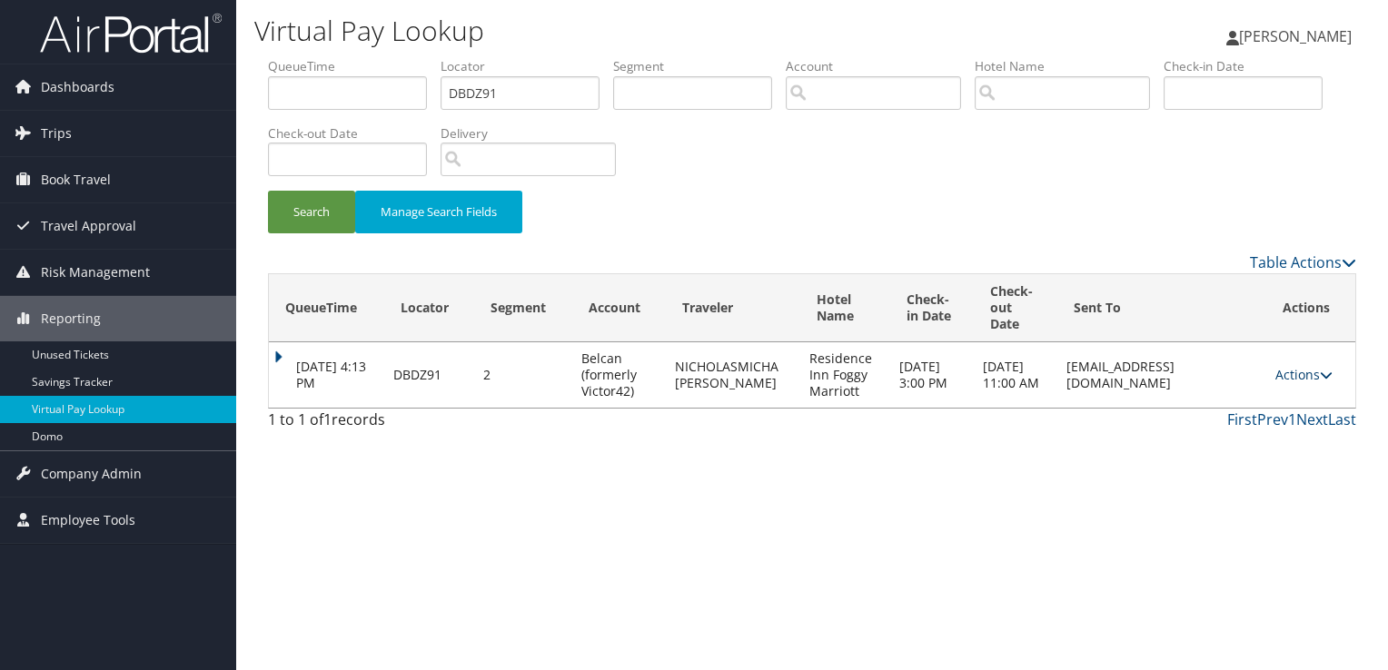
click at [1315, 380] on link "Actions" at bounding box center [1303, 374] width 57 height 17
click at [1269, 433] on link "Logs" at bounding box center [1274, 432] width 114 height 31
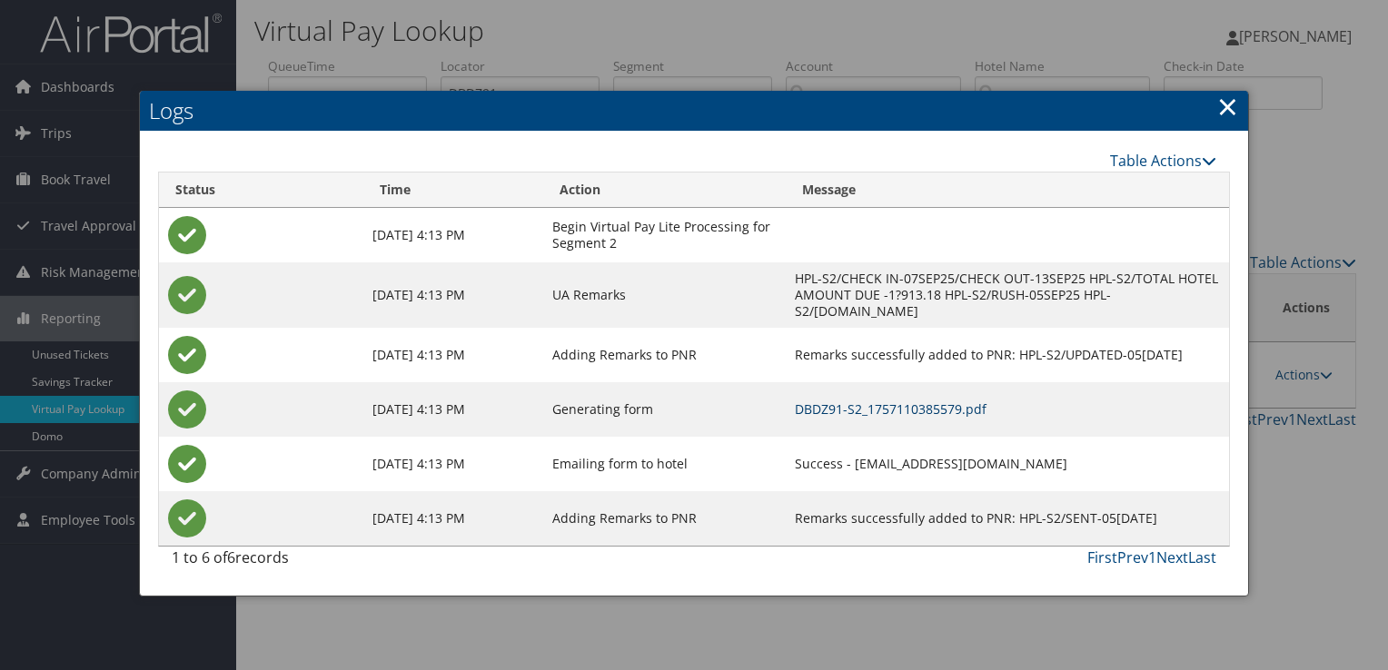
click at [806, 401] on link "DBDZ91-S2_1757110385579.pdf" at bounding box center [891, 409] width 192 height 17
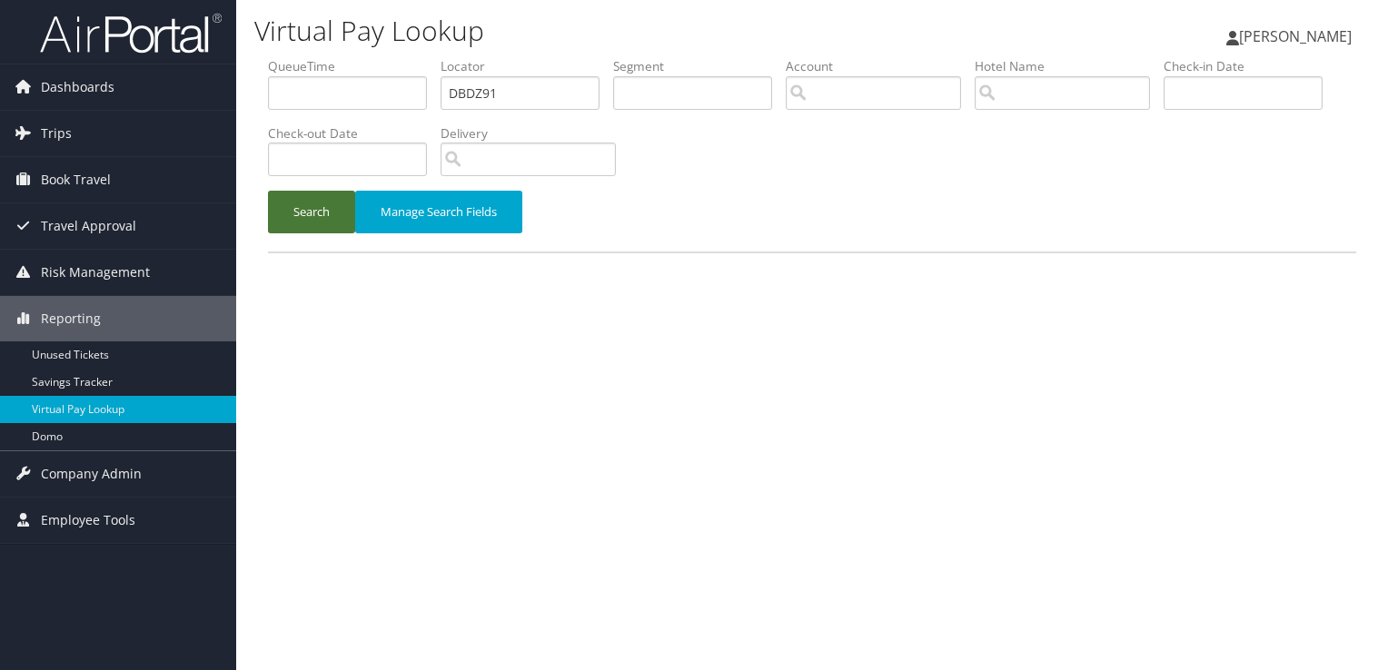
click at [322, 225] on button "Search" at bounding box center [311, 212] width 87 height 43
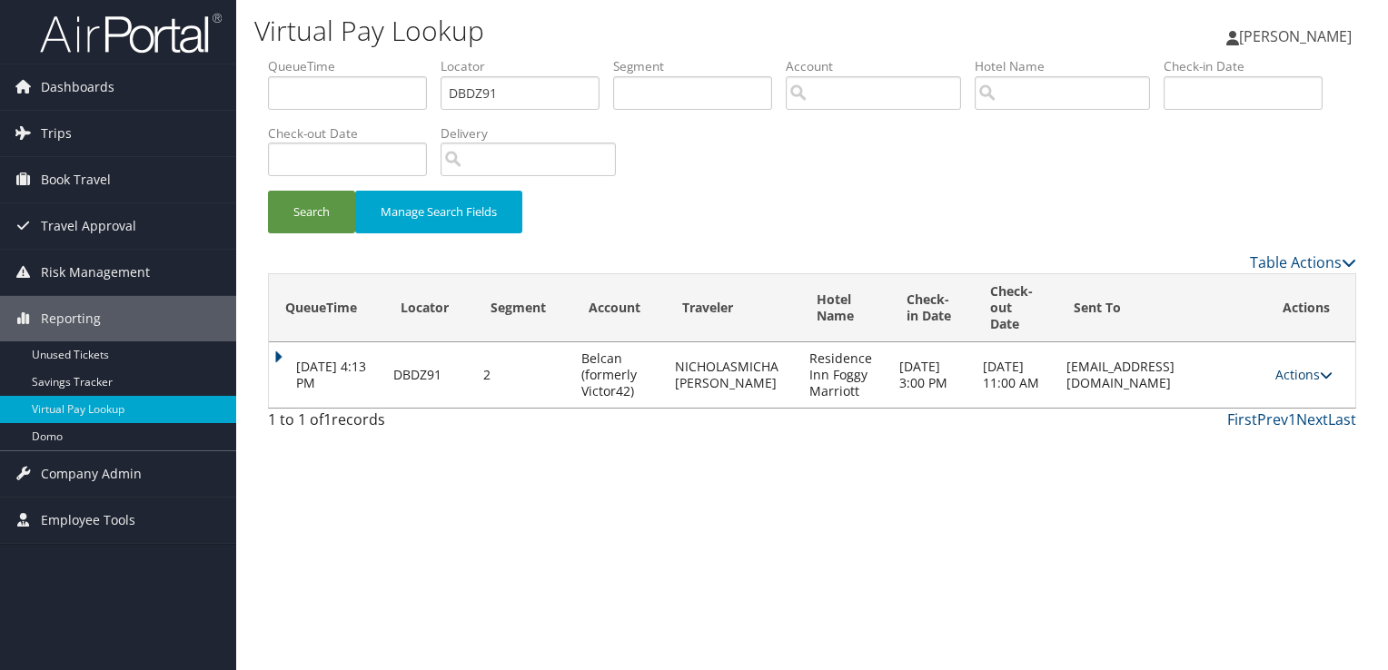
click at [1290, 373] on link "Actions" at bounding box center [1303, 374] width 57 height 17
click at [1287, 434] on link "Logs" at bounding box center [1274, 432] width 114 height 31
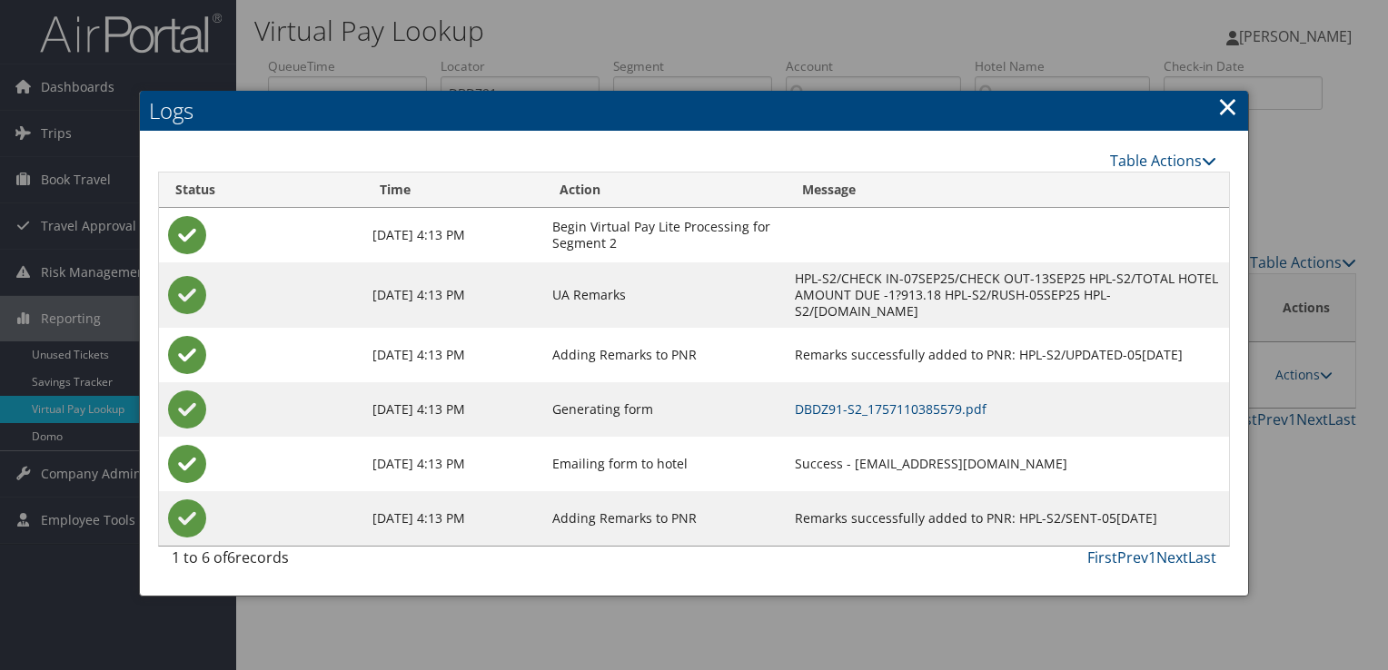
click at [1224, 114] on link "×" at bounding box center [1227, 106] width 21 height 36
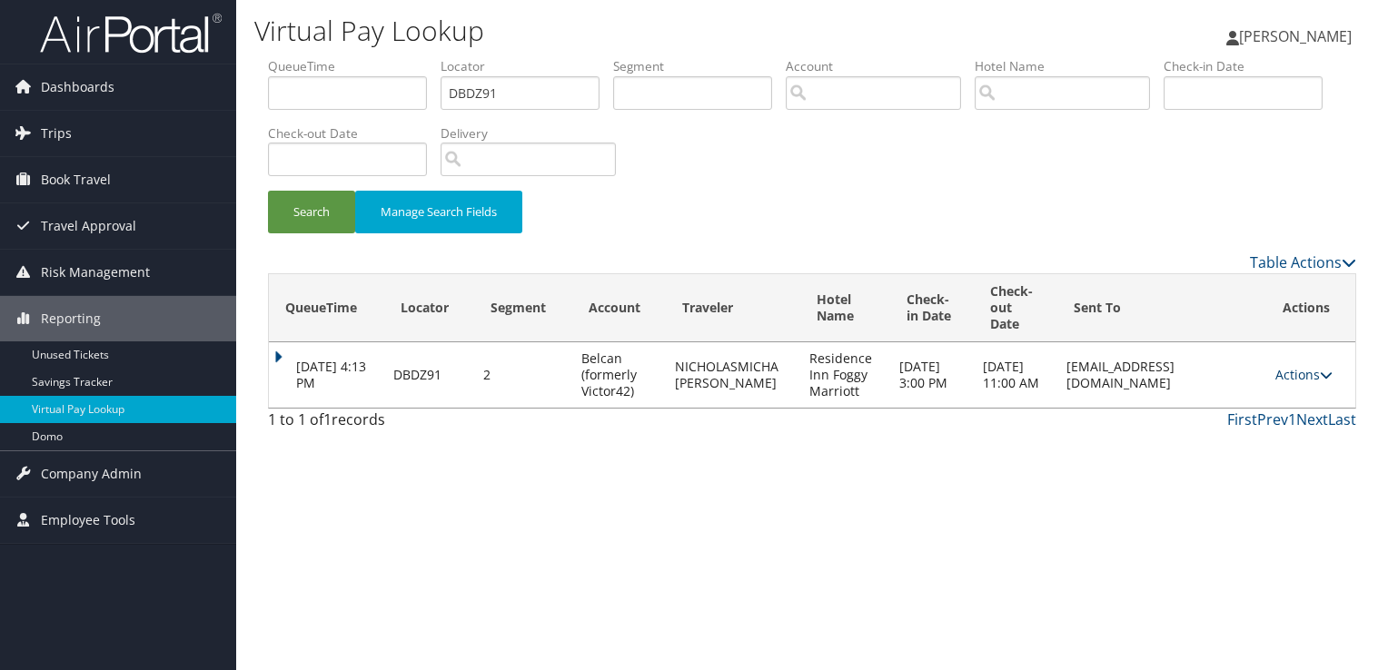
drag, startPoint x: 1341, startPoint y: 369, endPoint x: 1323, endPoint y: 372, distance: 18.5
click at [1328, 371] on td "Actions Resend Logs View Itinerary" at bounding box center [1310, 374] width 89 height 65
click at [1323, 372] on link "Actions" at bounding box center [1303, 374] width 57 height 17
click at [1282, 394] on link "Resend" at bounding box center [1274, 401] width 114 height 31
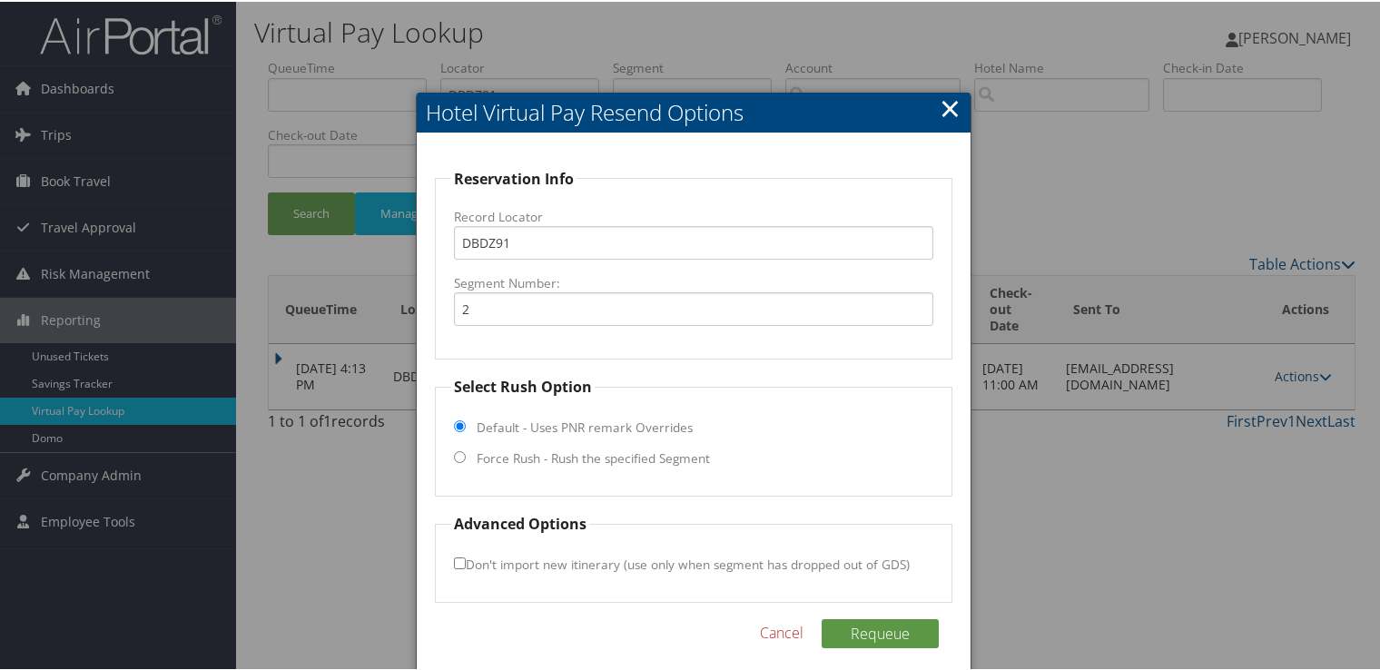
click at [946, 104] on link "×" at bounding box center [950, 106] width 21 height 36
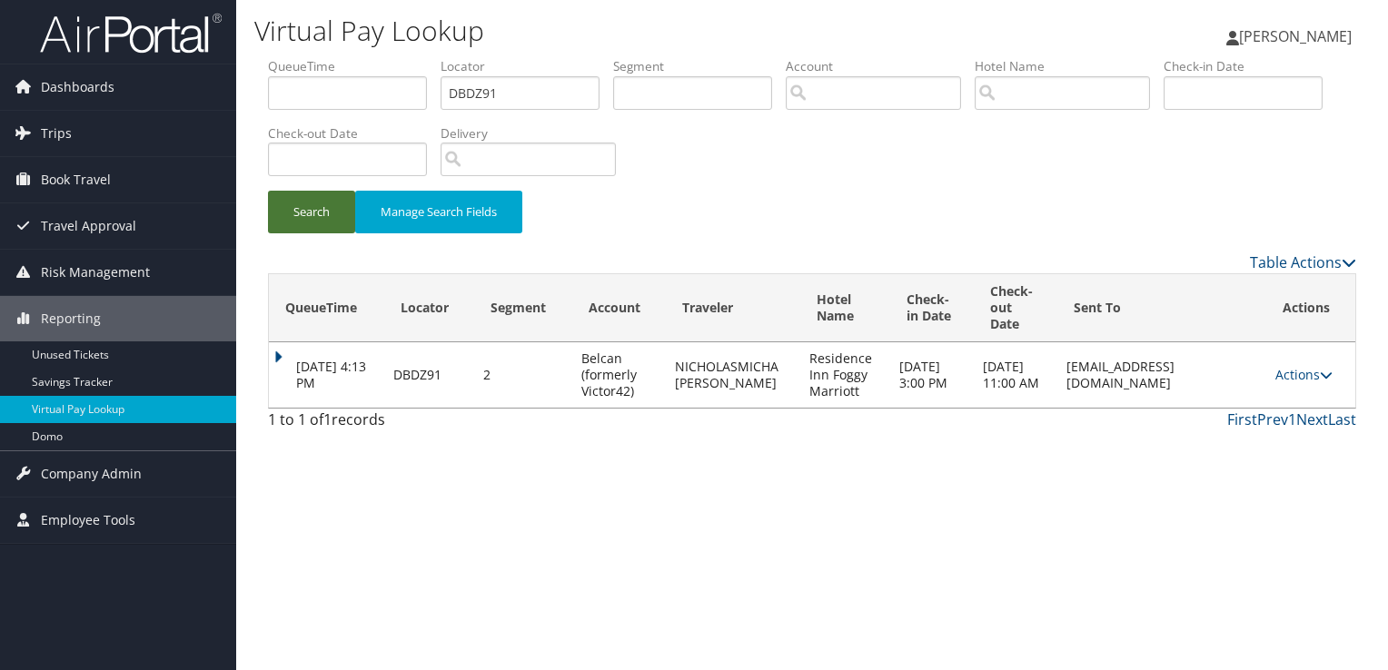
click at [313, 202] on button "Search" at bounding box center [311, 212] width 87 height 43
click at [1316, 377] on link "Actions" at bounding box center [1303, 374] width 57 height 17
click at [1288, 433] on link "Logs" at bounding box center [1274, 432] width 114 height 31
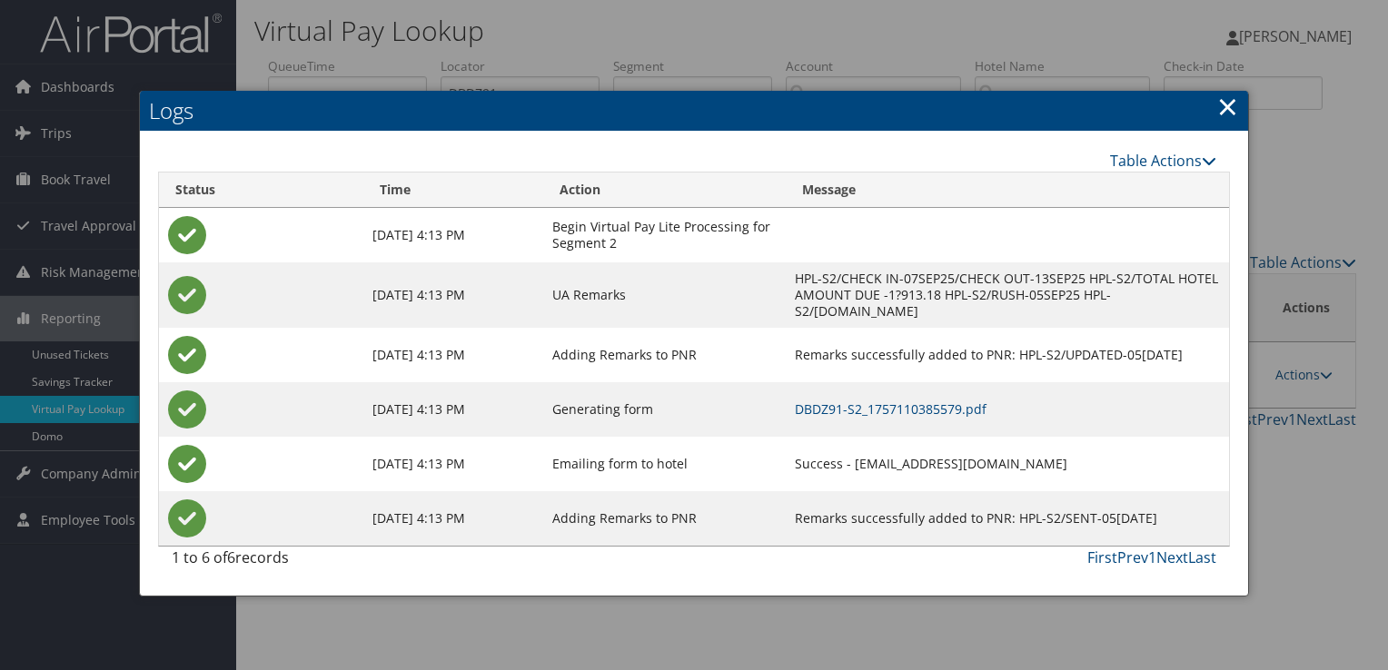
drag, startPoint x: 1201, startPoint y: 98, endPoint x: 1227, endPoint y: 101, distance: 26.5
click at [1212, 98] on h2 "Logs" at bounding box center [694, 111] width 1108 height 40
click at [1227, 101] on link "×" at bounding box center [1227, 106] width 21 height 36
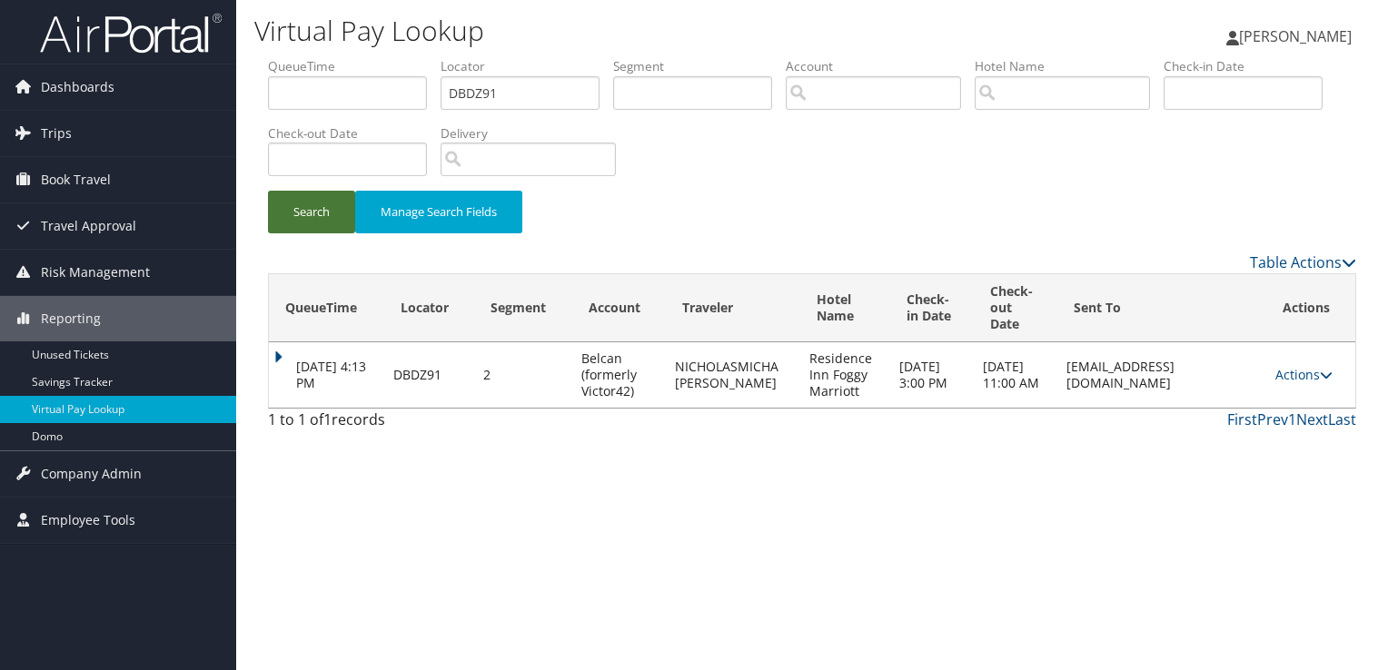
click at [302, 196] on button "Search" at bounding box center [311, 212] width 87 height 43
click at [1297, 380] on link "Actions" at bounding box center [1303, 374] width 57 height 17
click at [1282, 430] on link "Logs" at bounding box center [1274, 432] width 114 height 31
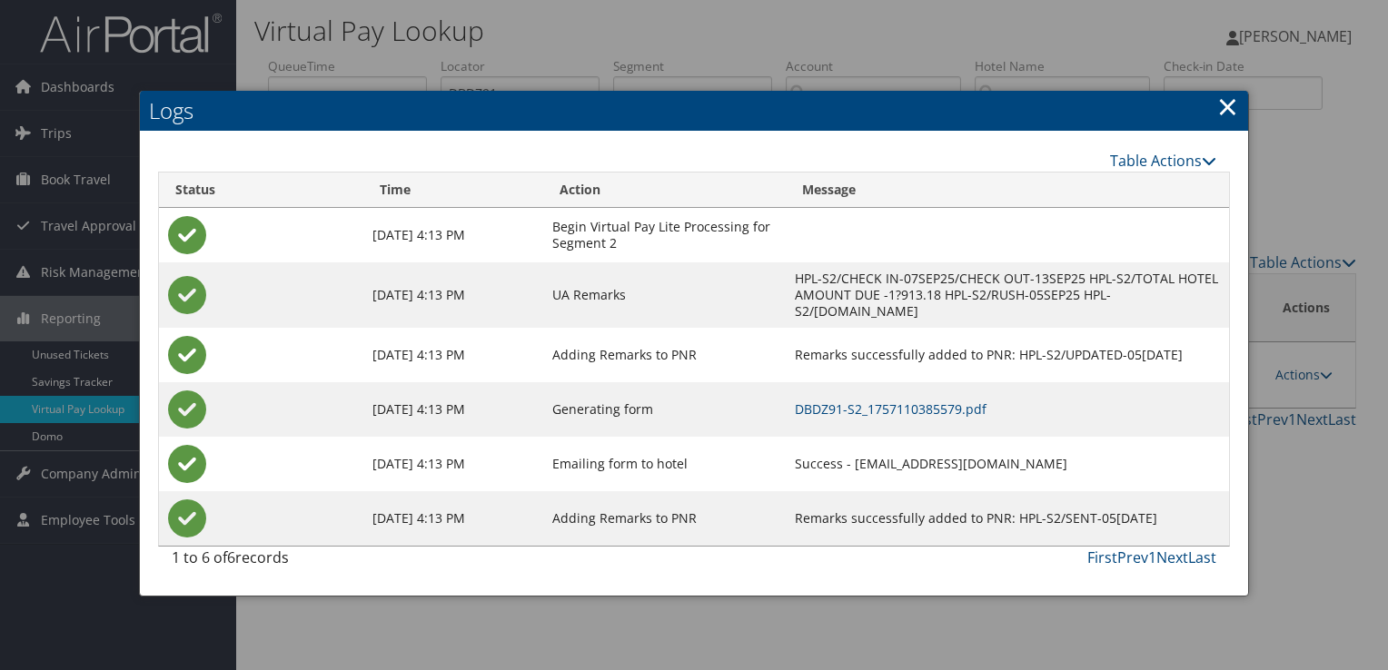
click at [1230, 104] on link "×" at bounding box center [1227, 106] width 21 height 36
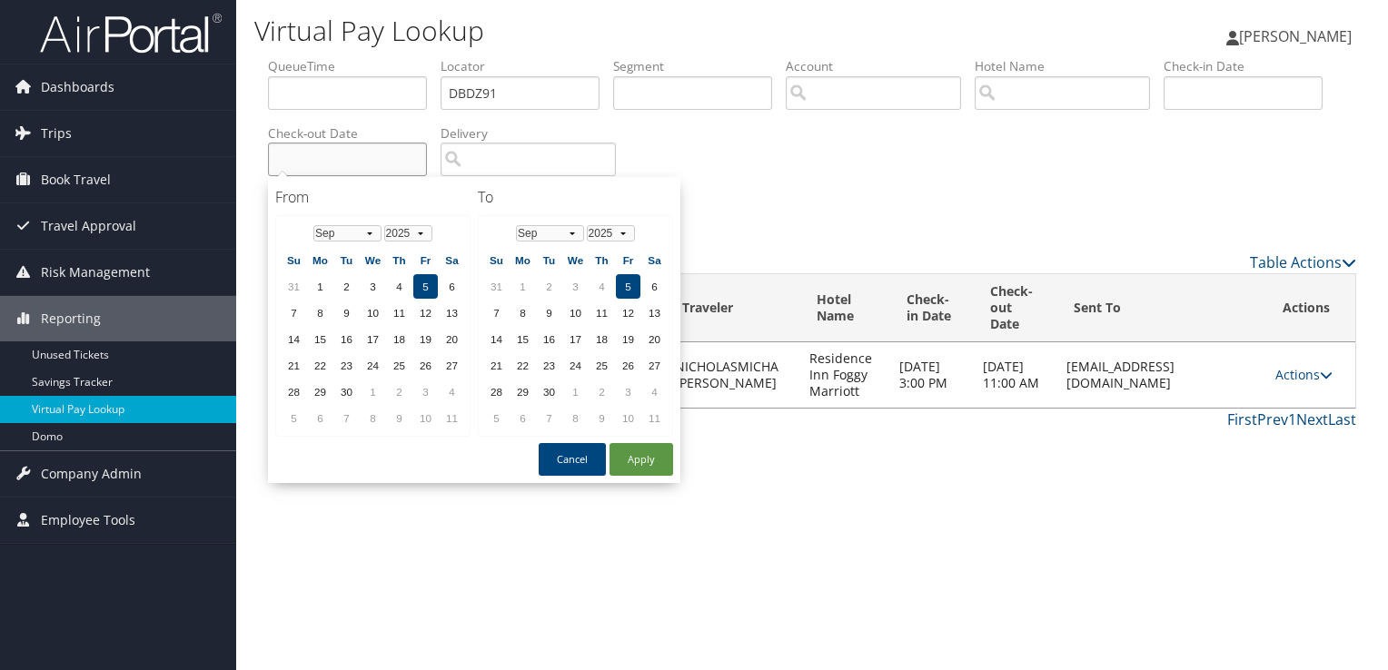
click at [306, 151] on input "text" at bounding box center [347, 160] width 159 height 34
click at [822, 144] on div "Search Manage Search Fields" at bounding box center [811, 154] width 1115 height 194
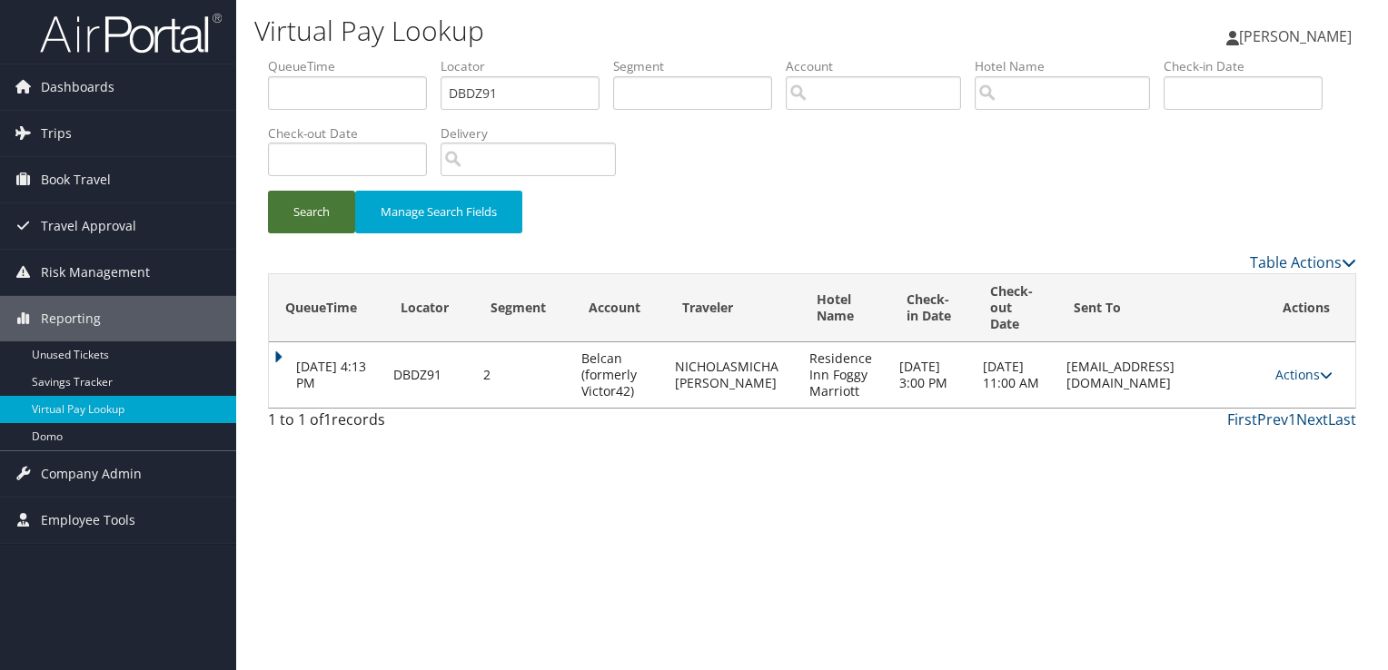
click at [327, 224] on button "Search" at bounding box center [311, 212] width 87 height 43
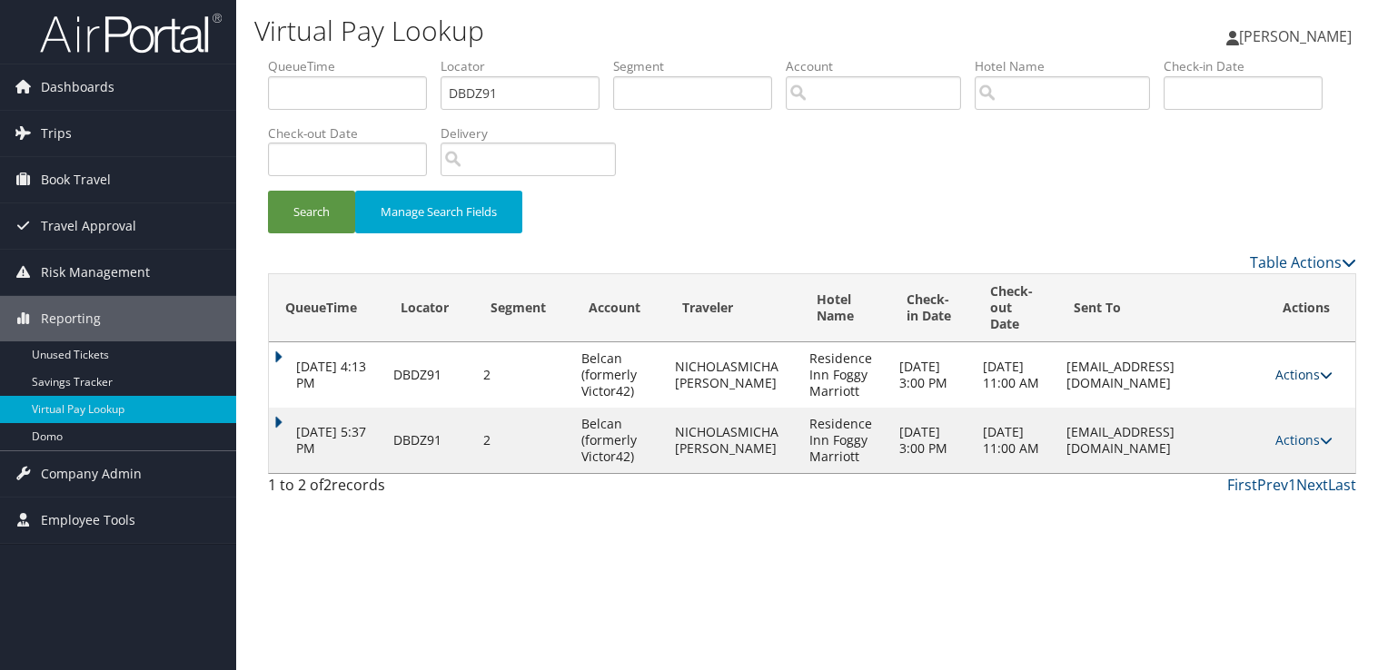
click at [1307, 370] on link "Actions" at bounding box center [1303, 374] width 57 height 17
click at [890, 444] on td "Sep 7, 2025 3:00 PM" at bounding box center [932, 440] width 84 height 65
click at [1323, 439] on link "Actions" at bounding box center [1303, 439] width 57 height 17
click at [1275, 489] on link "Logs" at bounding box center [1274, 497] width 114 height 31
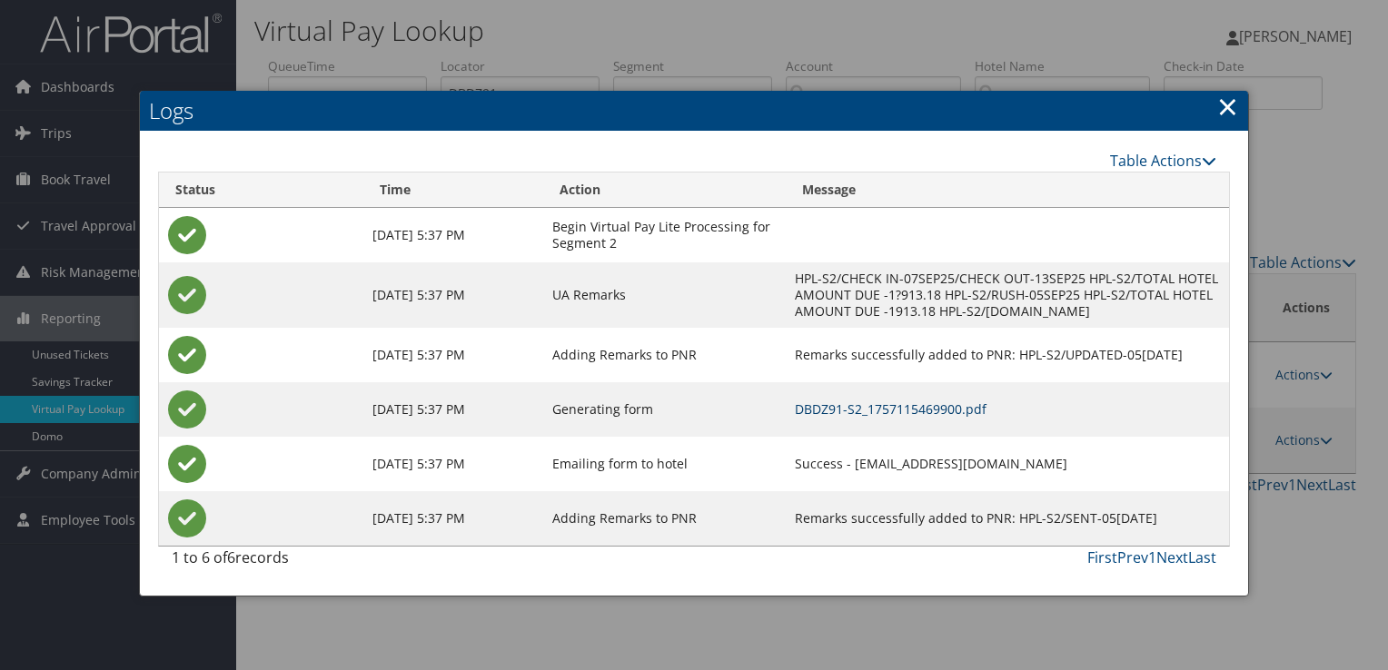
click at [795, 401] on link "DBDZ91-S2_1757115469900.pdf" at bounding box center [891, 409] width 192 height 17
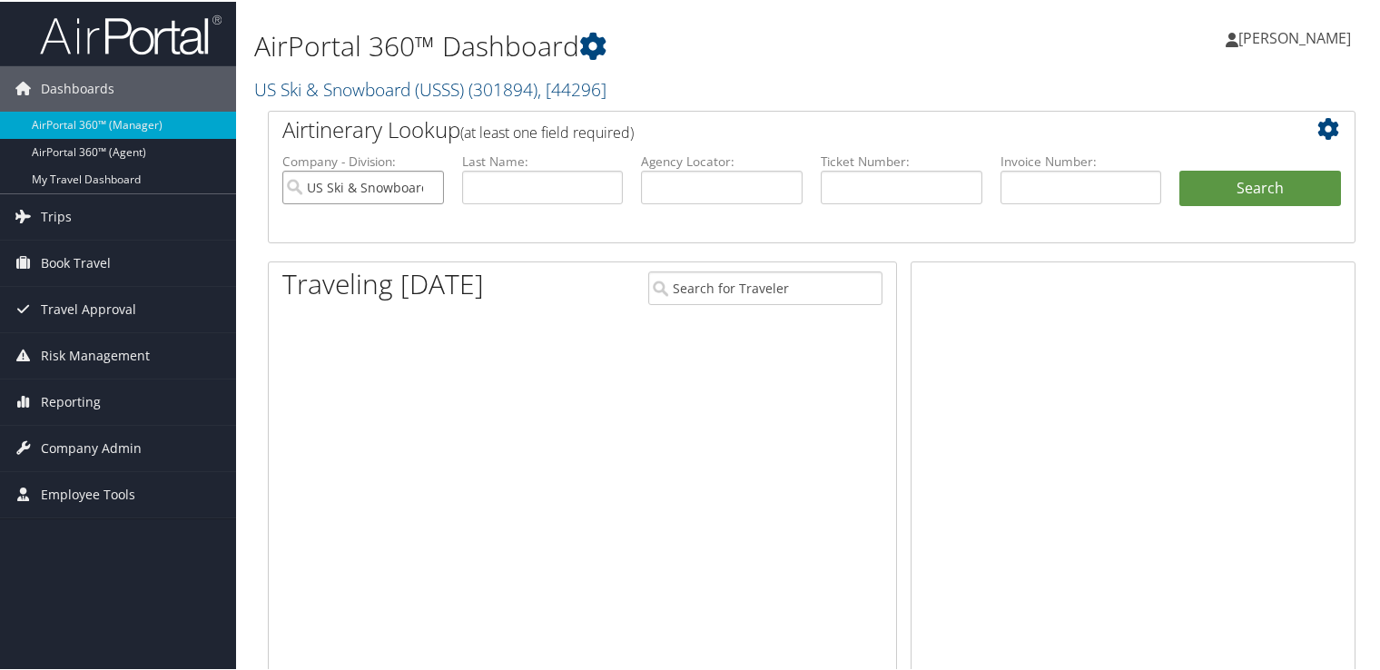
click at [430, 186] on input "US Ski & Snowboard (USSS)" at bounding box center [363, 186] width 162 height 34
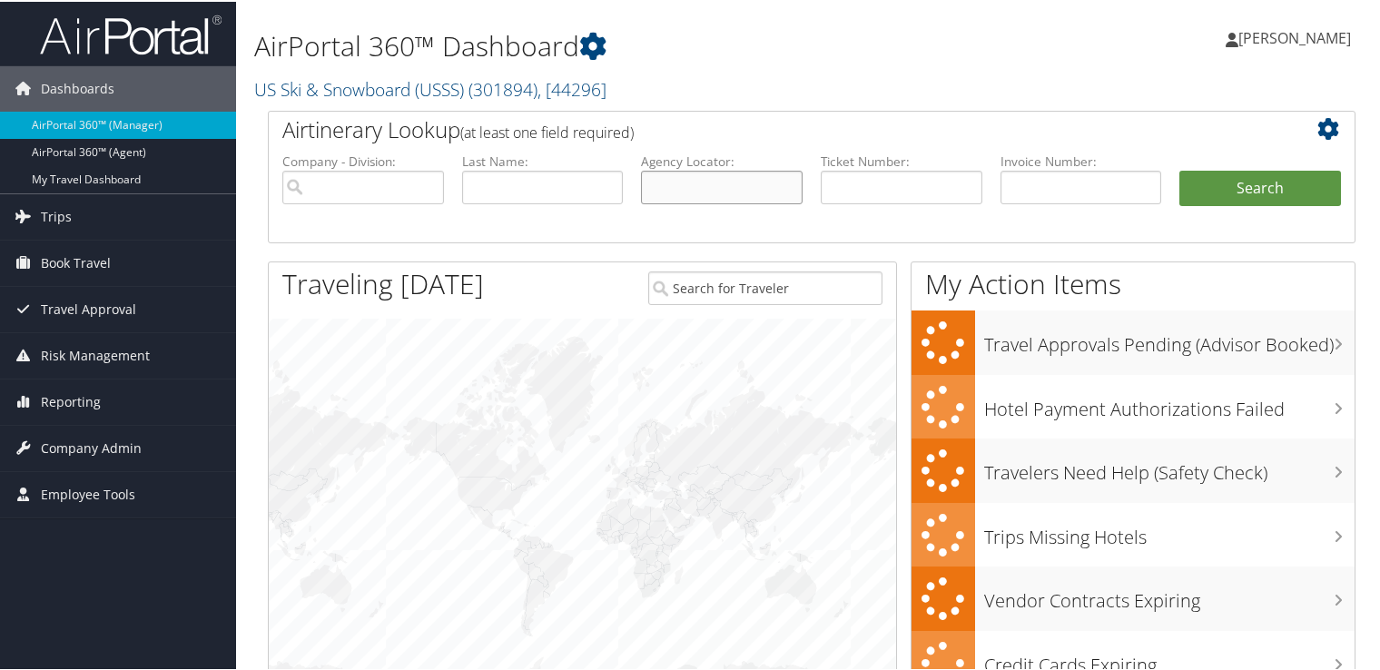
click at [793, 198] on input "text" at bounding box center [722, 186] width 162 height 34
paste input "DBDZ91"
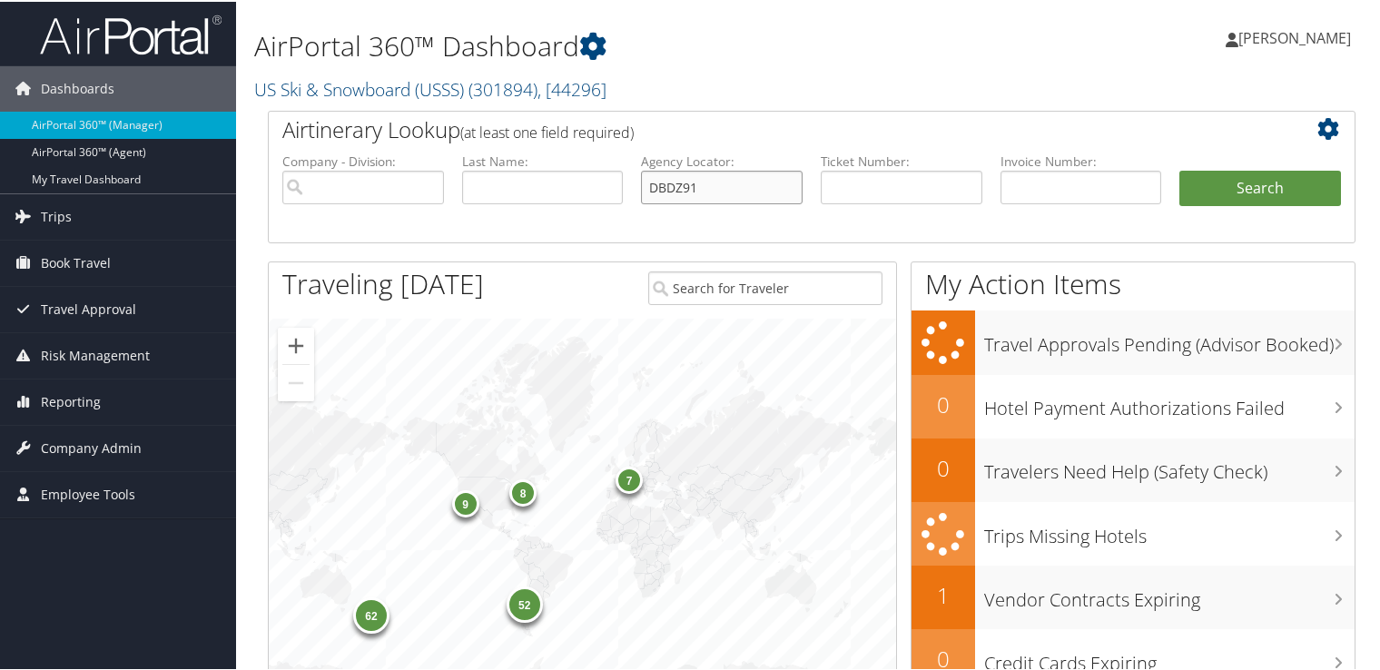
type input "DBDZ91"
click at [1171, 183] on li "Search" at bounding box center [1261, 205] width 180 height 73
click at [1219, 183] on button "Search" at bounding box center [1261, 187] width 162 height 36
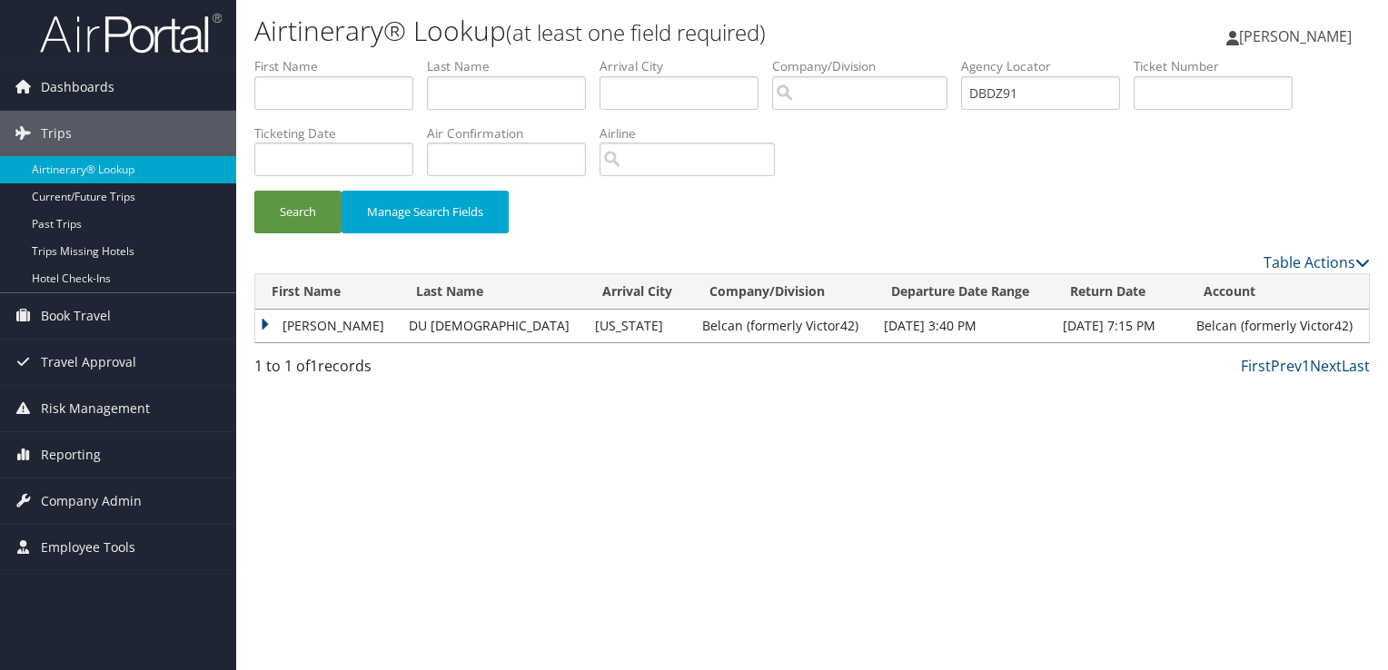
click at [391, 326] on td "[PERSON_NAME]" at bounding box center [327, 326] width 144 height 33
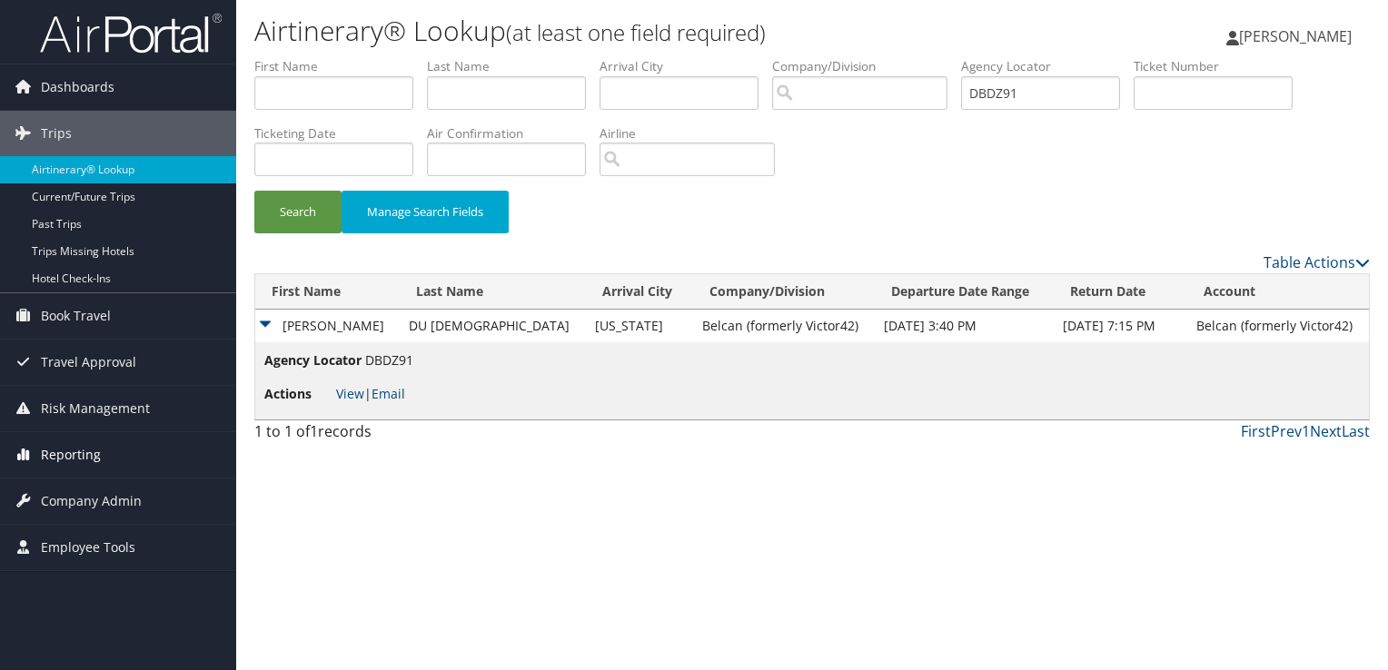
click at [98, 449] on link "Reporting" at bounding box center [118, 454] width 236 height 45
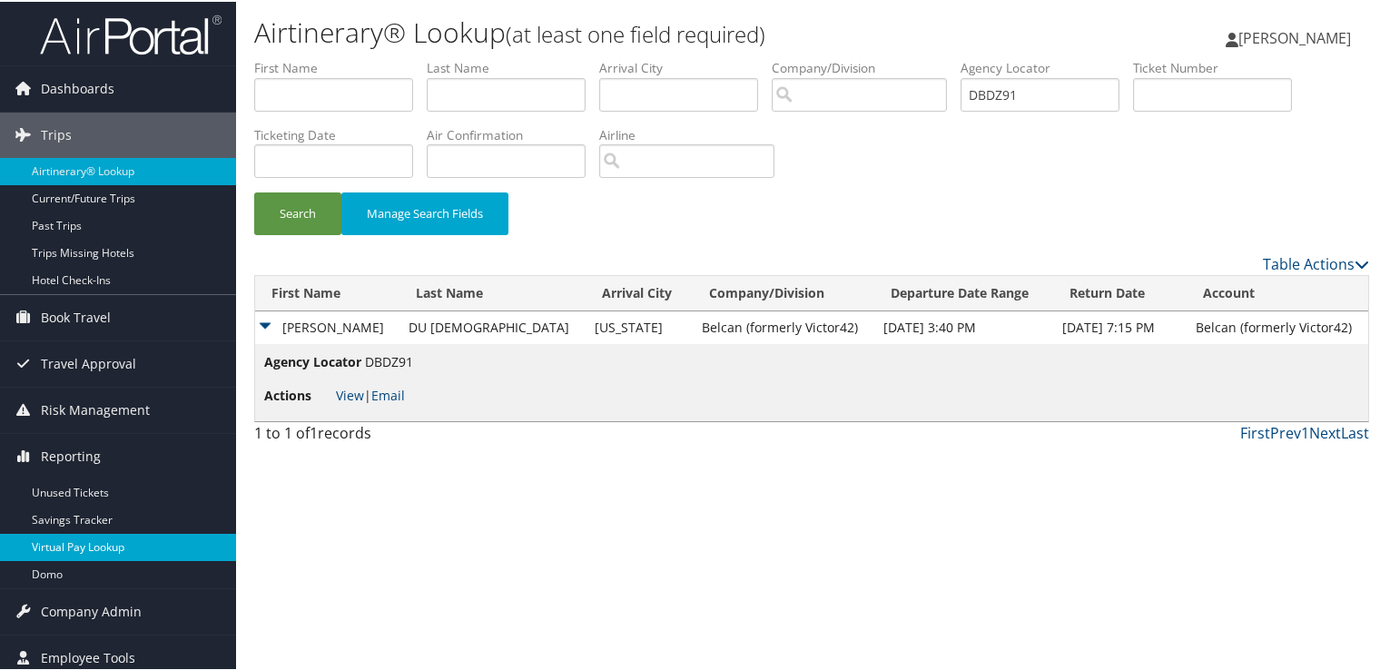
click at [82, 553] on link "Virtual Pay Lookup" at bounding box center [118, 545] width 236 height 27
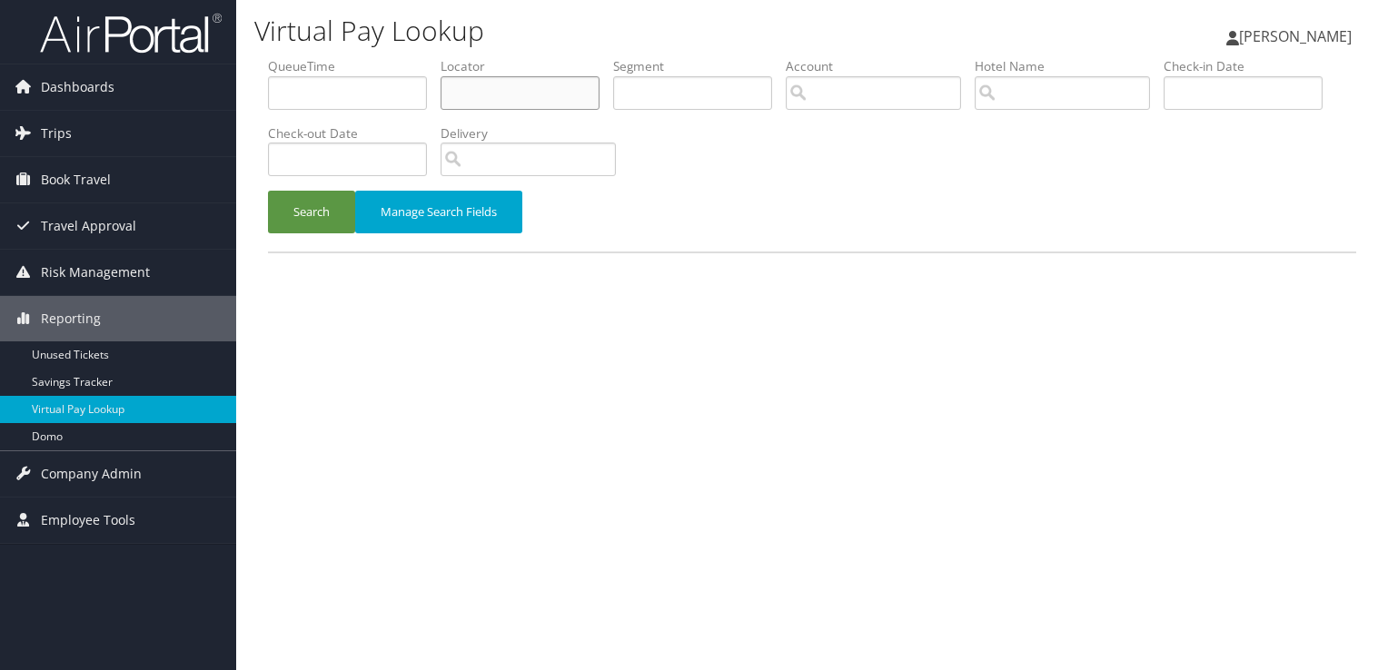
click at [504, 101] on input "text" at bounding box center [519, 93] width 159 height 34
paste input "[PHONE_NUMBER]"
drag, startPoint x: 562, startPoint y: 81, endPoint x: 287, endPoint y: 106, distance: 276.4
click at [287, 57] on ul "QueueTime Locator [PHONE_NUMBER] Segment Account Traveler Hotel Name Check-in D…" at bounding box center [812, 57] width 1088 height 0
paste input "DBDZ91"
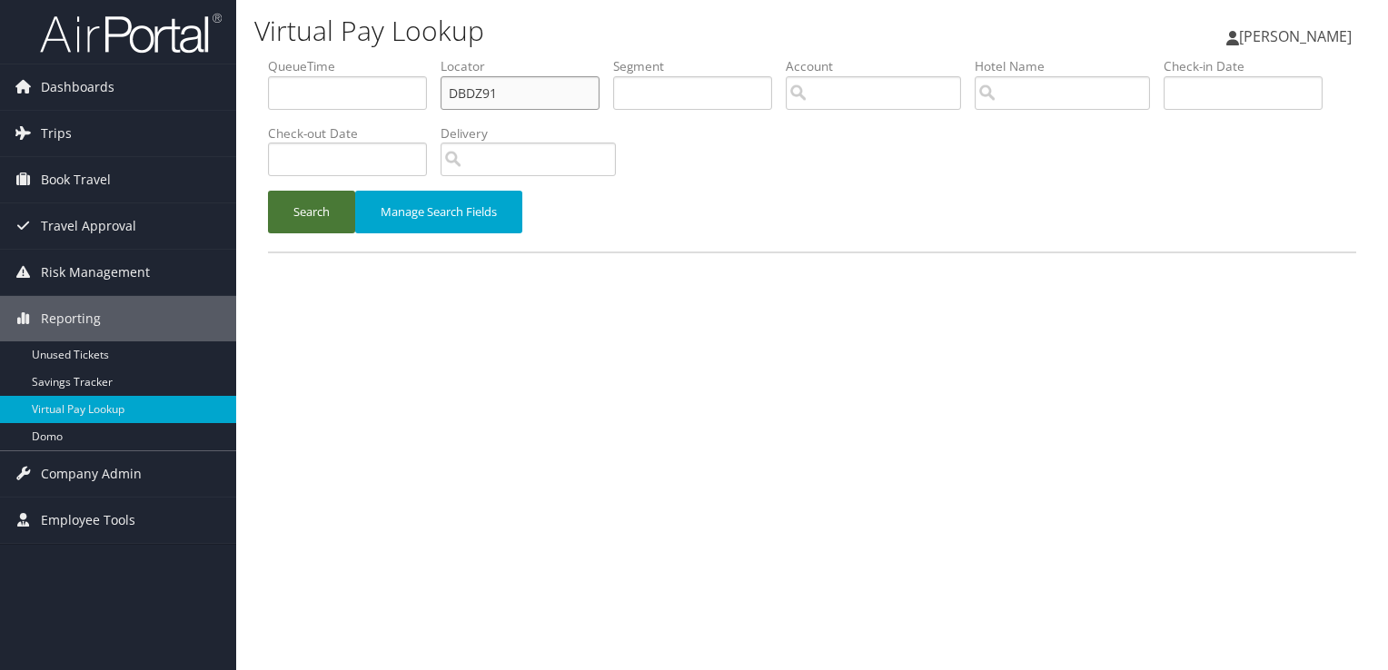
type input "DBDZ91"
click at [284, 219] on button "Search" at bounding box center [311, 212] width 87 height 43
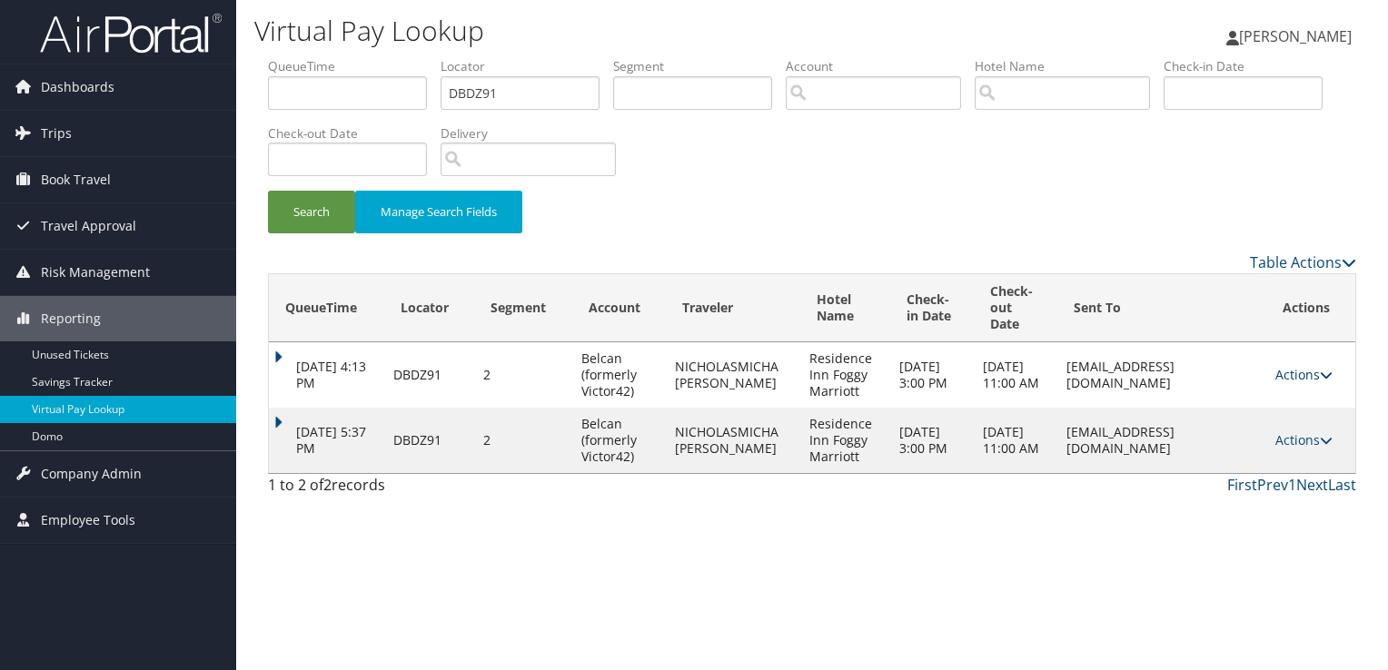
click at [1328, 373] on icon at bounding box center [1326, 375] width 13 height 13
click at [1278, 426] on link "Logs" at bounding box center [1274, 432] width 114 height 31
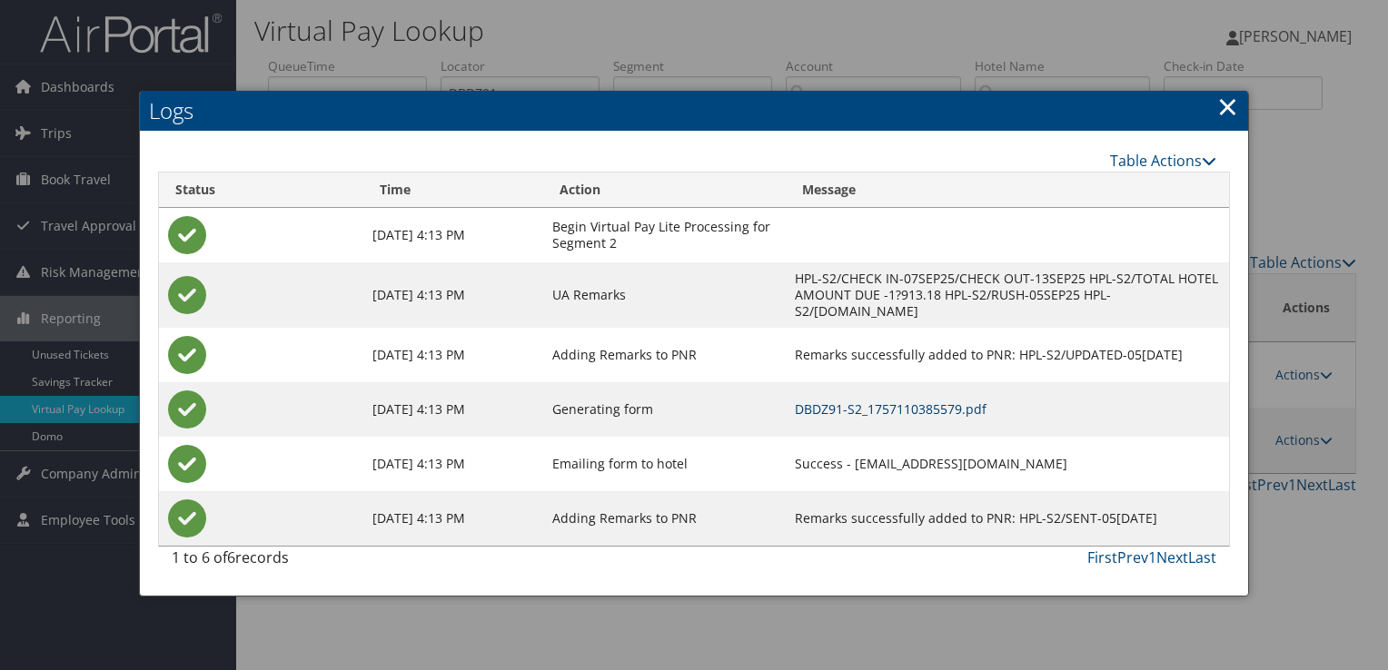
click at [810, 401] on link "DBDZ91-S2_1757110385579.pdf" at bounding box center [891, 409] width 192 height 17
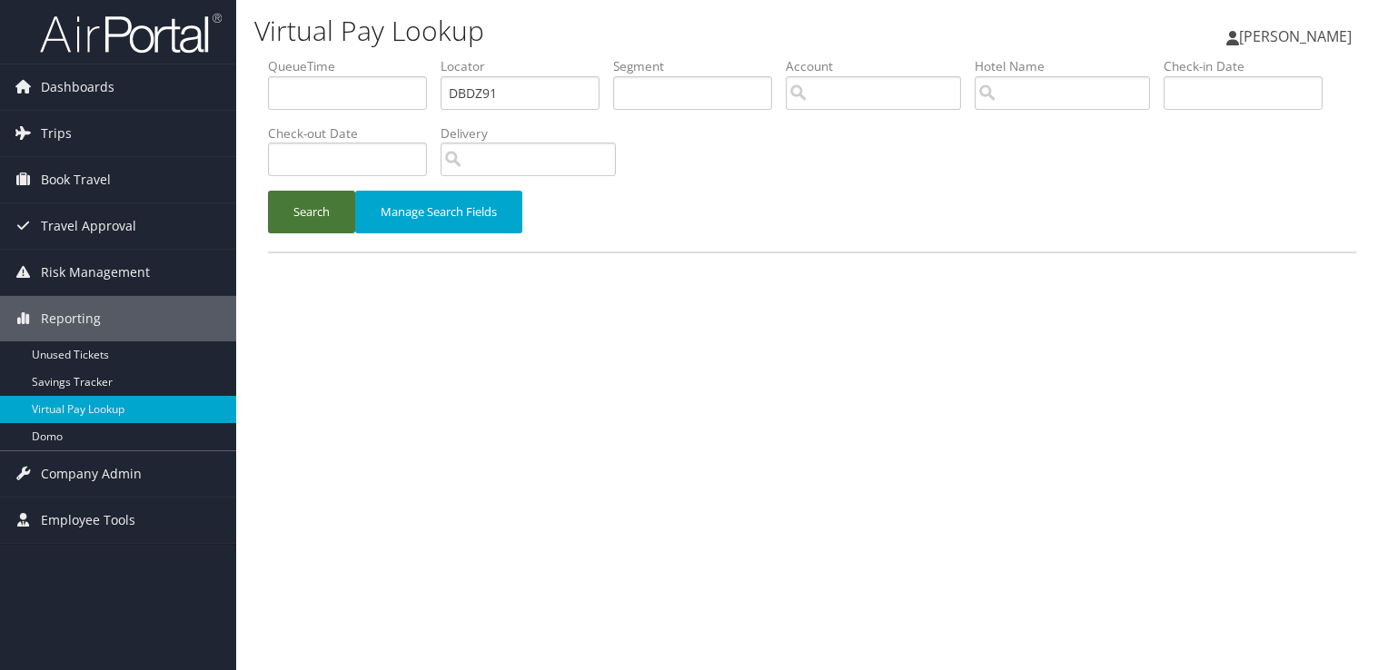
click at [298, 194] on button "Search" at bounding box center [311, 212] width 87 height 43
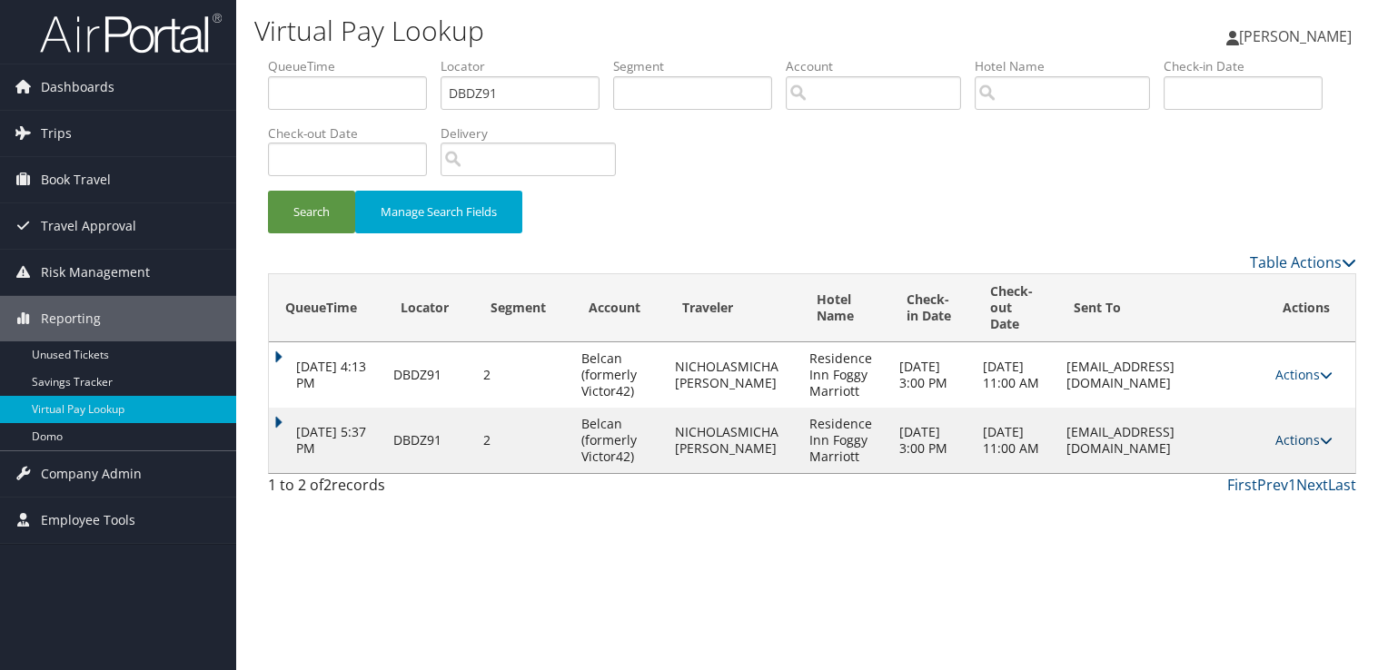
click at [1301, 439] on link "Actions" at bounding box center [1303, 439] width 57 height 17
click at [1269, 504] on link "Logs" at bounding box center [1274, 497] width 114 height 31
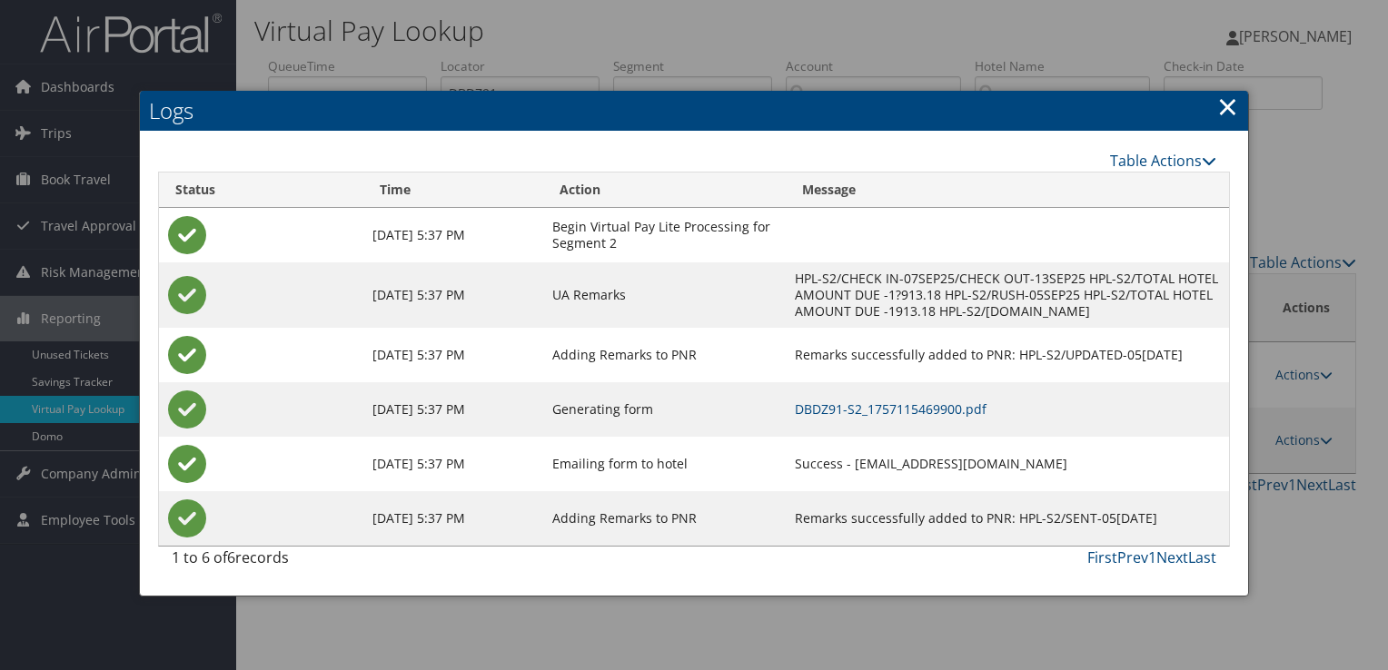
click at [1224, 107] on link "×" at bounding box center [1227, 106] width 21 height 36
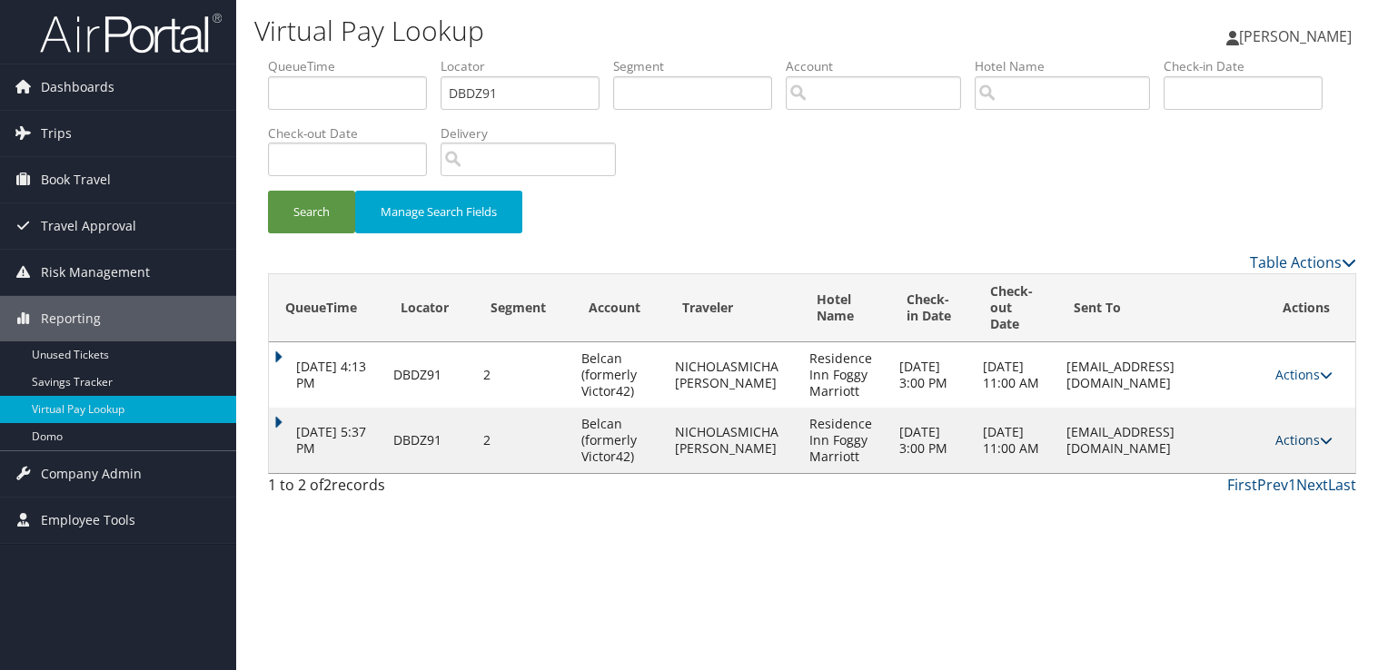
click at [1311, 440] on link "Actions" at bounding box center [1303, 439] width 57 height 17
click at [1269, 531] on link "View Itinerary" at bounding box center [1274, 528] width 114 height 31
click at [1318, 433] on link "Actions" at bounding box center [1303, 439] width 57 height 17
click at [1274, 498] on link "Logs" at bounding box center [1274, 497] width 114 height 31
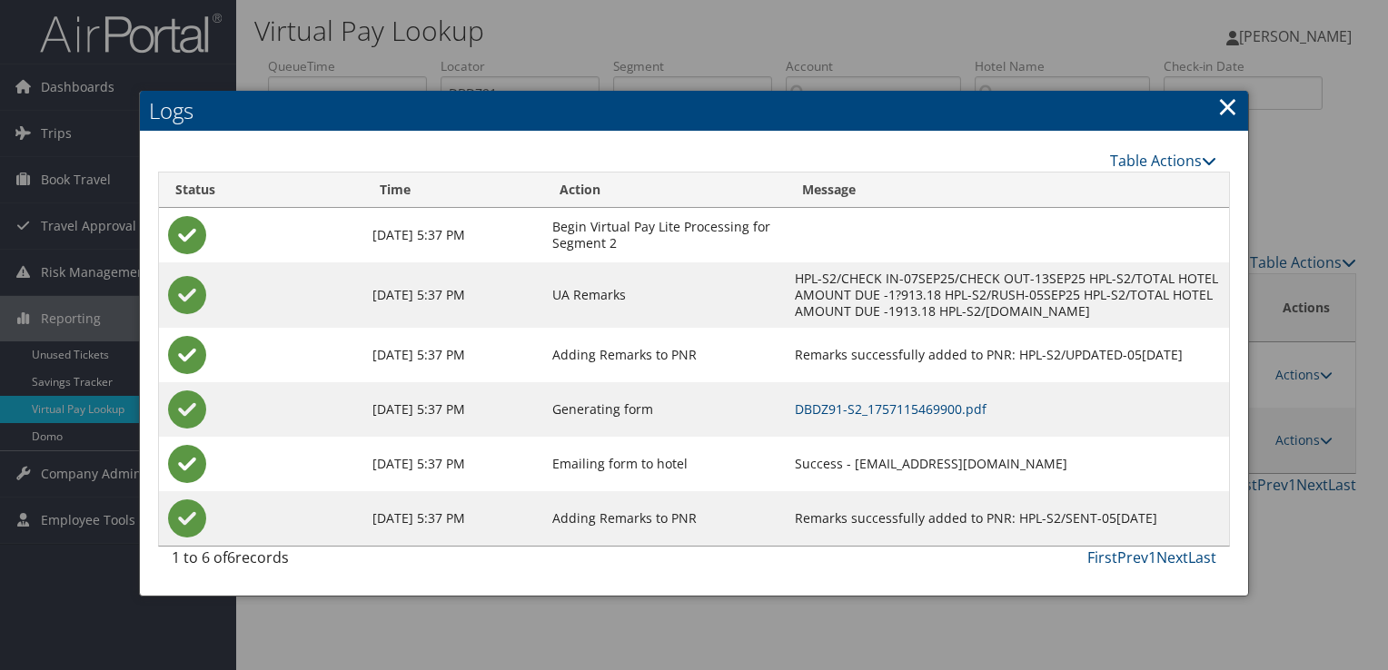
click at [1232, 98] on link "×" at bounding box center [1227, 106] width 21 height 36
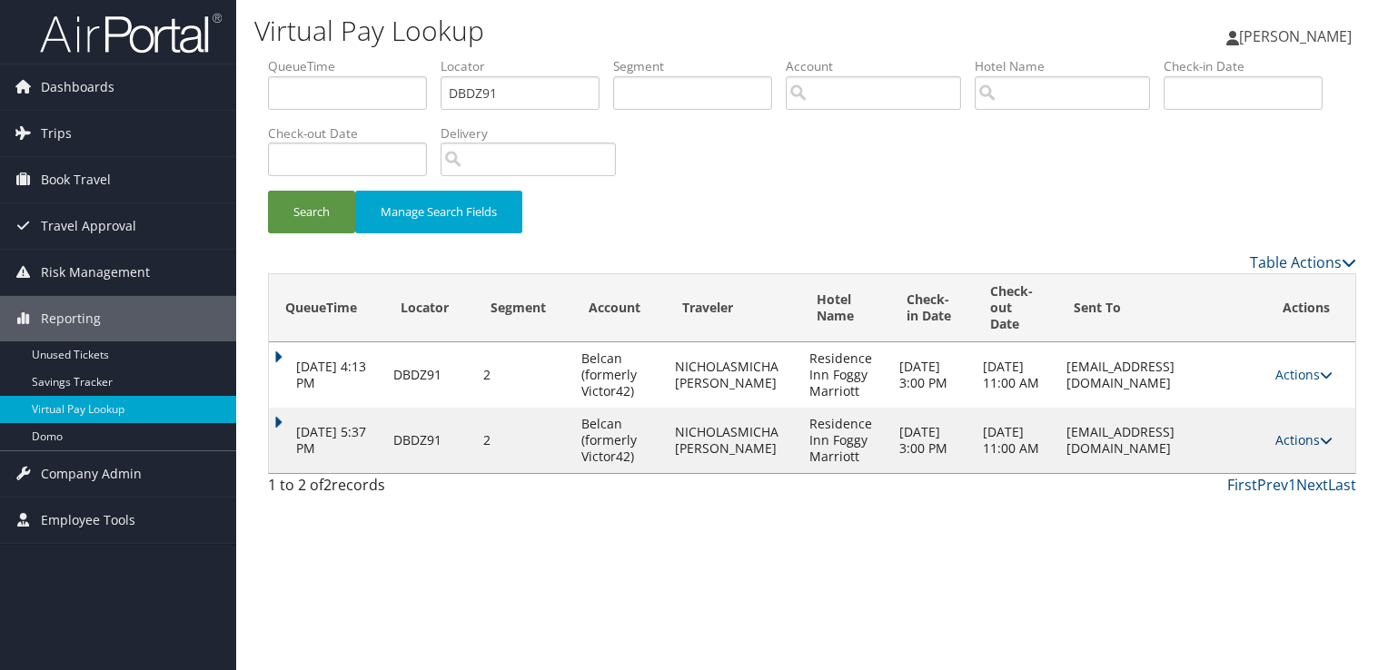
click at [1305, 442] on link "Actions" at bounding box center [1303, 439] width 57 height 17
click at [1267, 489] on link "Logs" at bounding box center [1274, 497] width 114 height 31
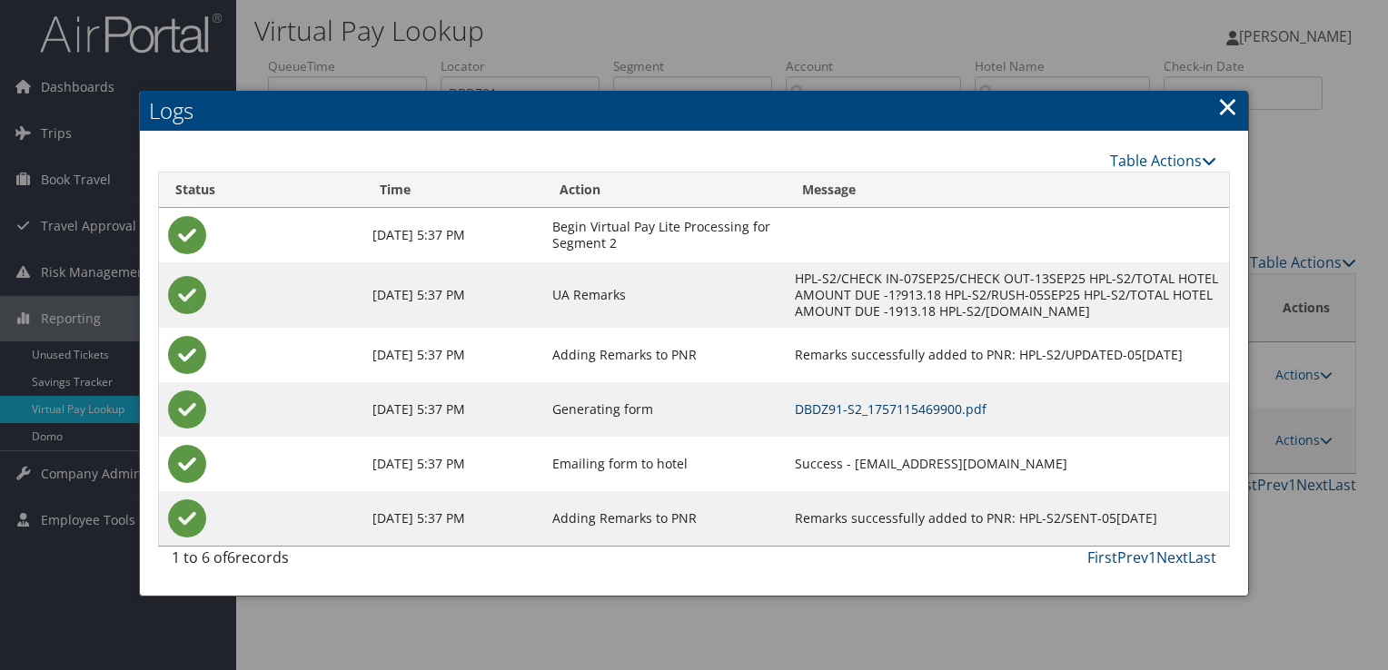
click at [806, 409] on link "DBDZ91-S2_1757115469900.pdf" at bounding box center [891, 409] width 192 height 17
